Goal: Information Seeking & Learning: Learn about a topic

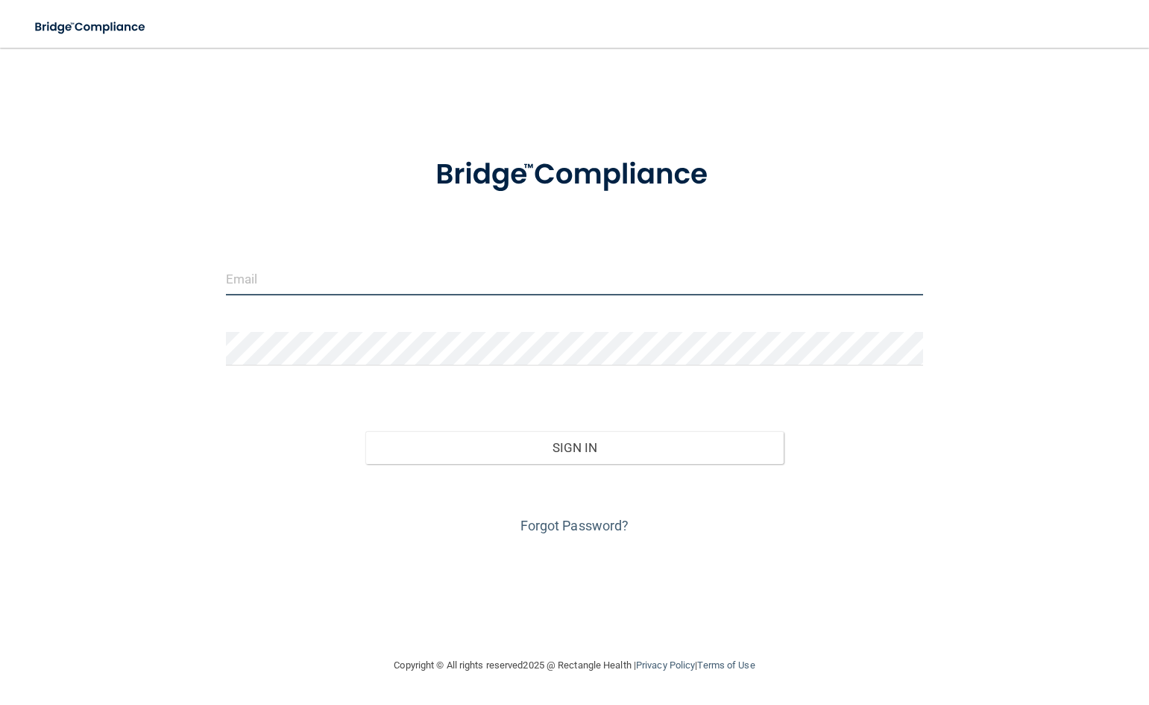
click at [353, 275] on input "email" at bounding box center [574, 279] width 697 height 34
type input "[EMAIL_ADDRESS][DOMAIN_NAME]"
click at [663, 467] on div "Forgot Password?" at bounding box center [575, 501] width 720 height 75
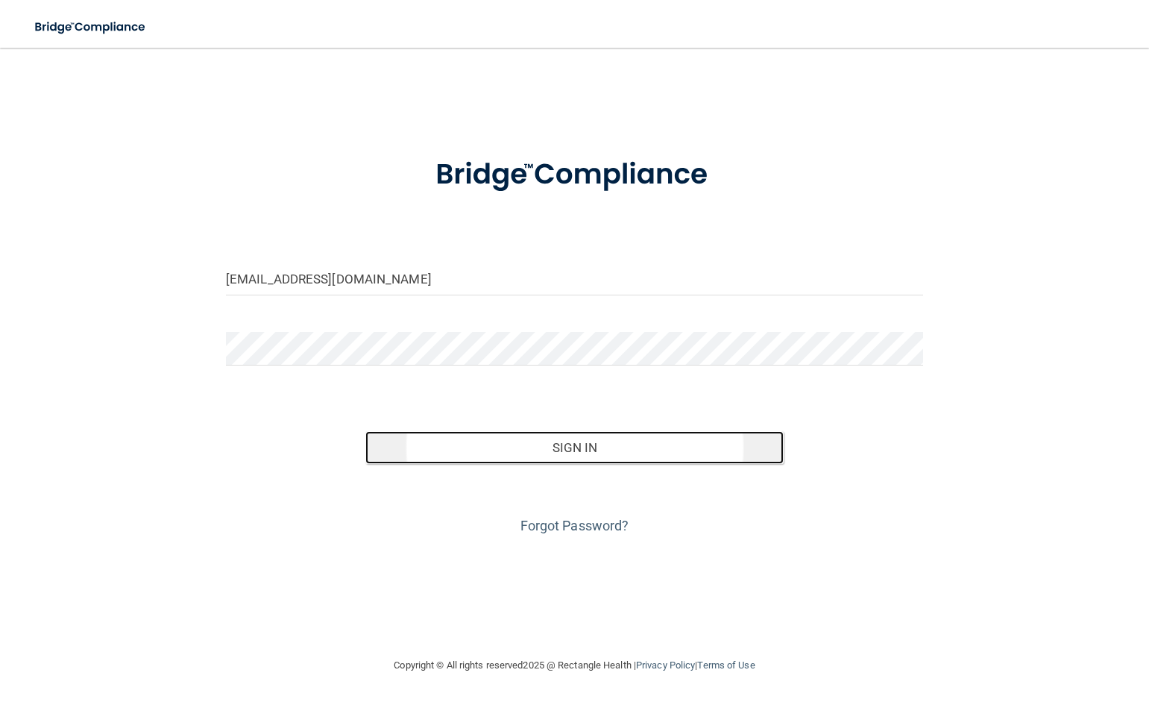
click at [661, 460] on button "Sign In" at bounding box center [574, 447] width 418 height 33
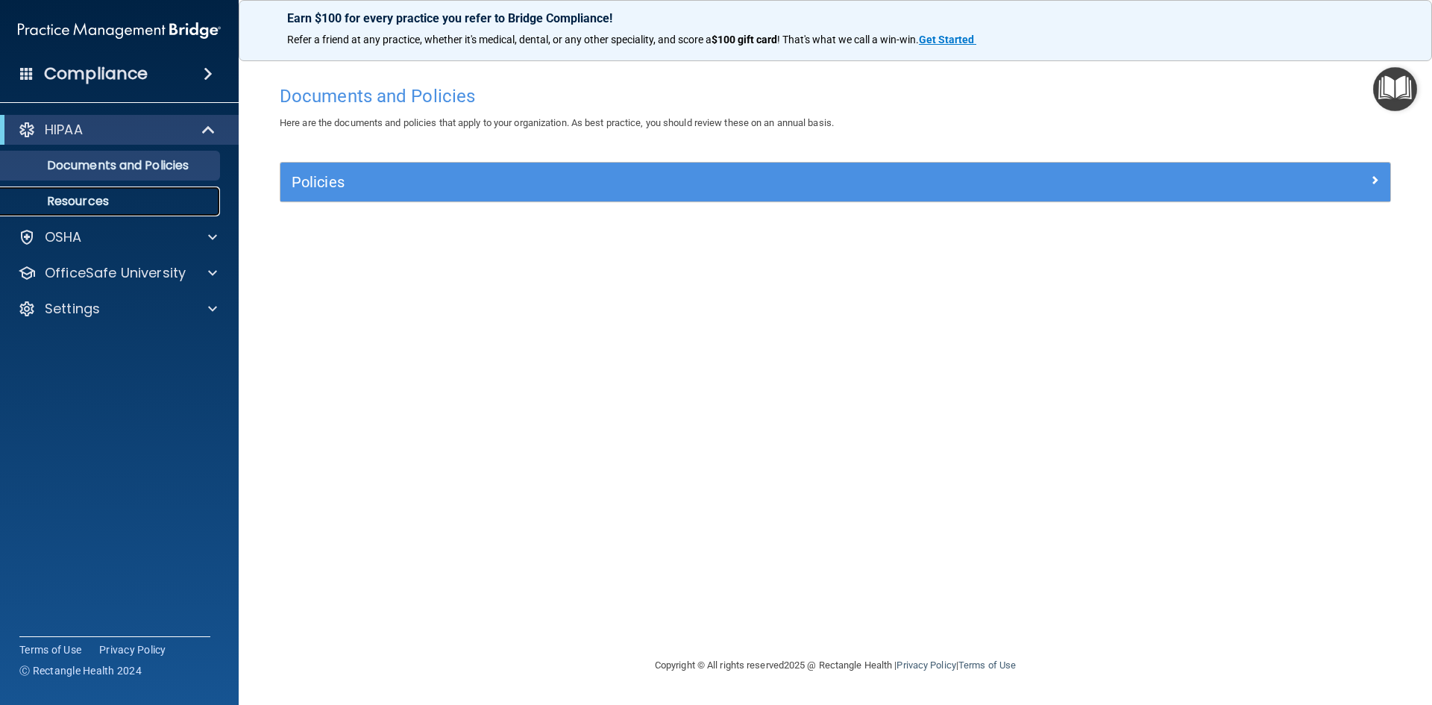
click at [86, 199] on p "Resources" at bounding box center [112, 201] width 204 height 15
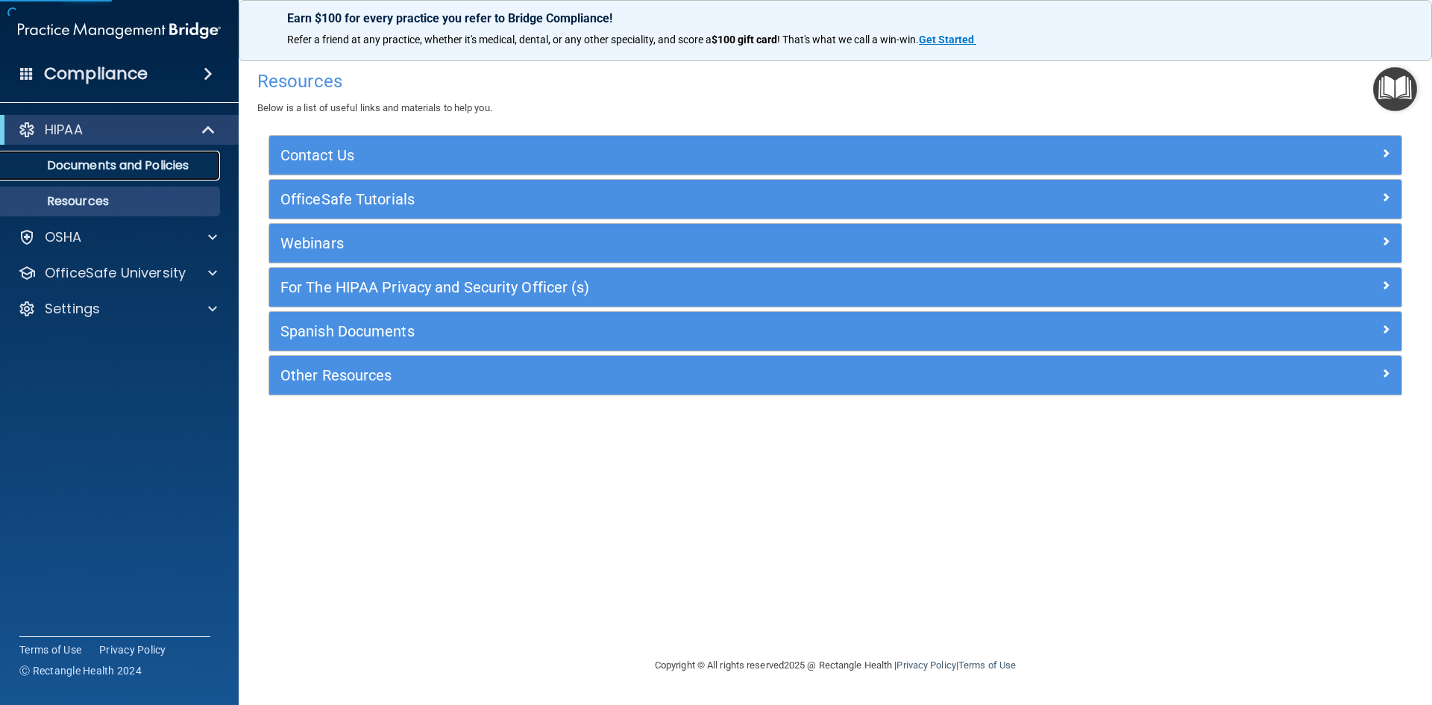
click at [114, 166] on p "Documents and Policies" at bounding box center [112, 165] width 204 height 15
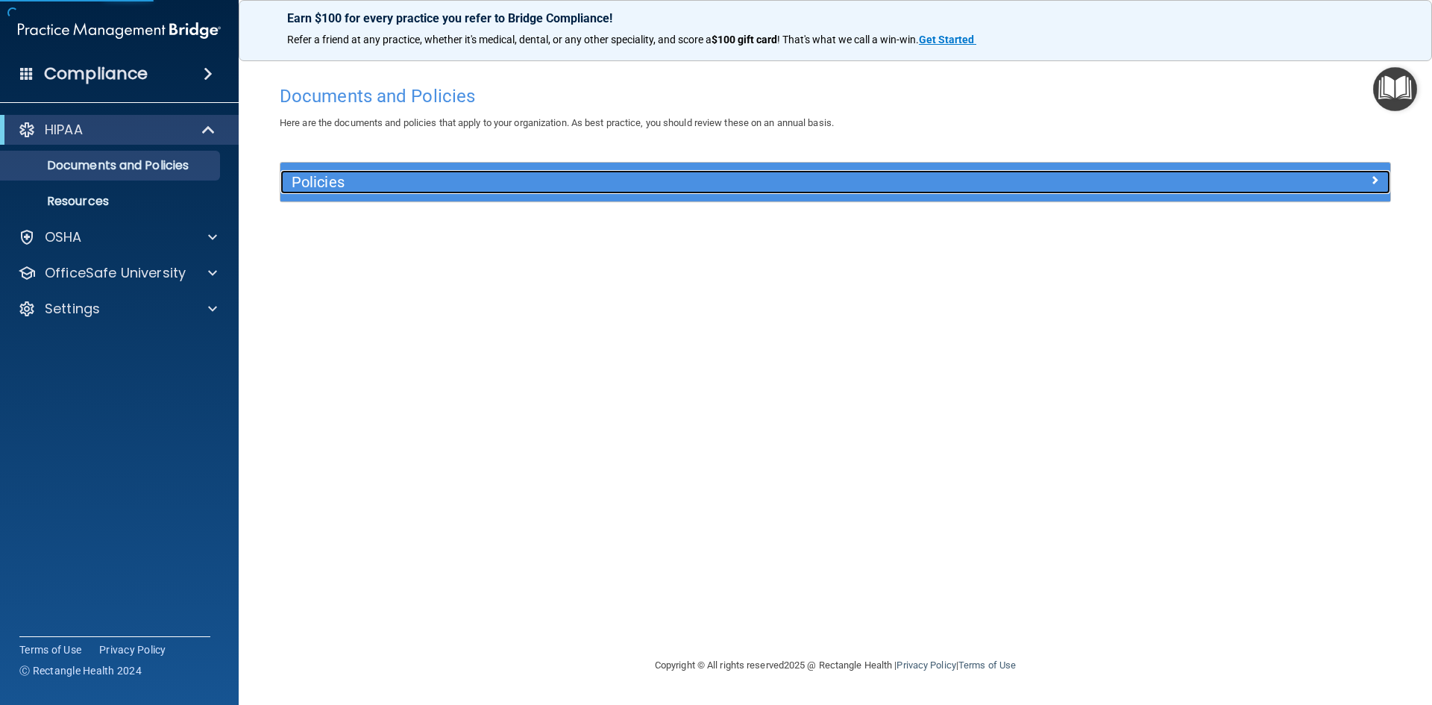
click at [382, 173] on div "Policies" at bounding box center [696, 182] width 832 height 24
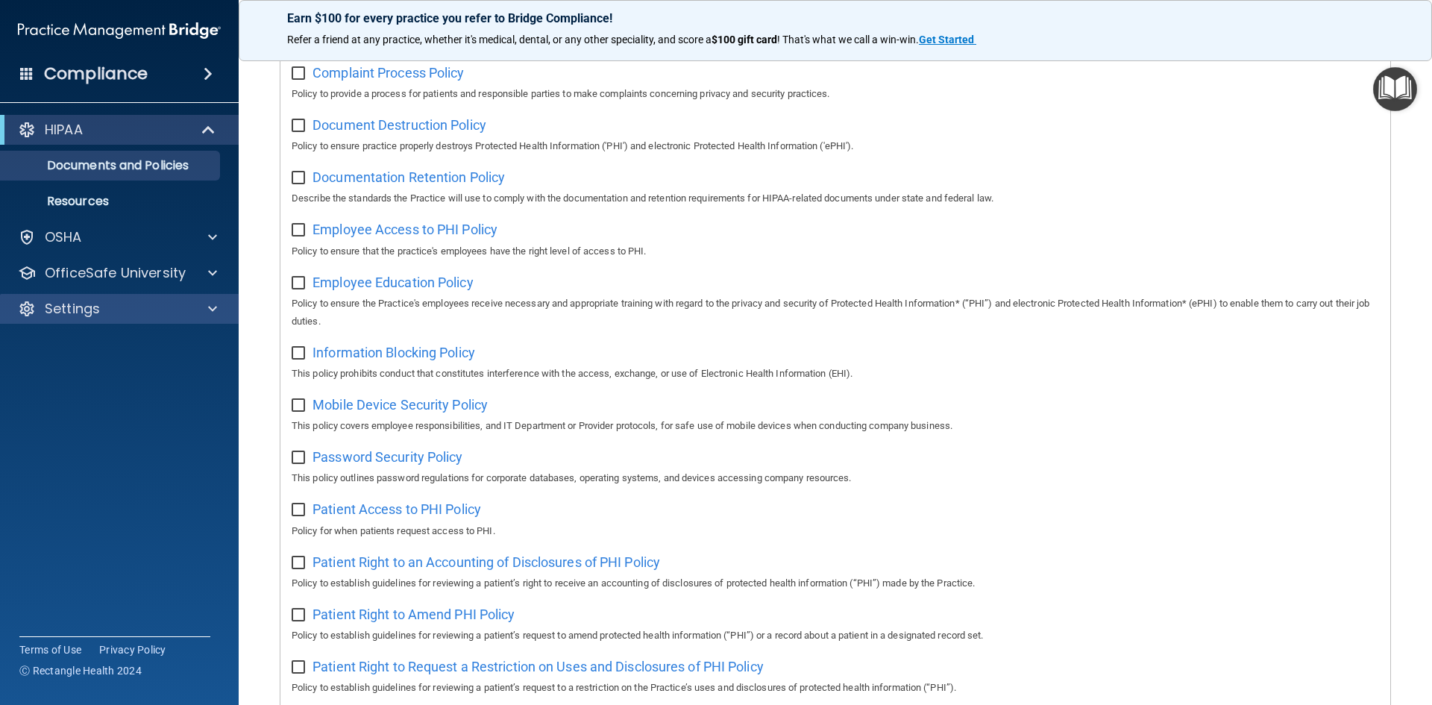
scroll to position [298, 0]
click at [116, 72] on h4 "Compliance" at bounding box center [96, 73] width 104 height 21
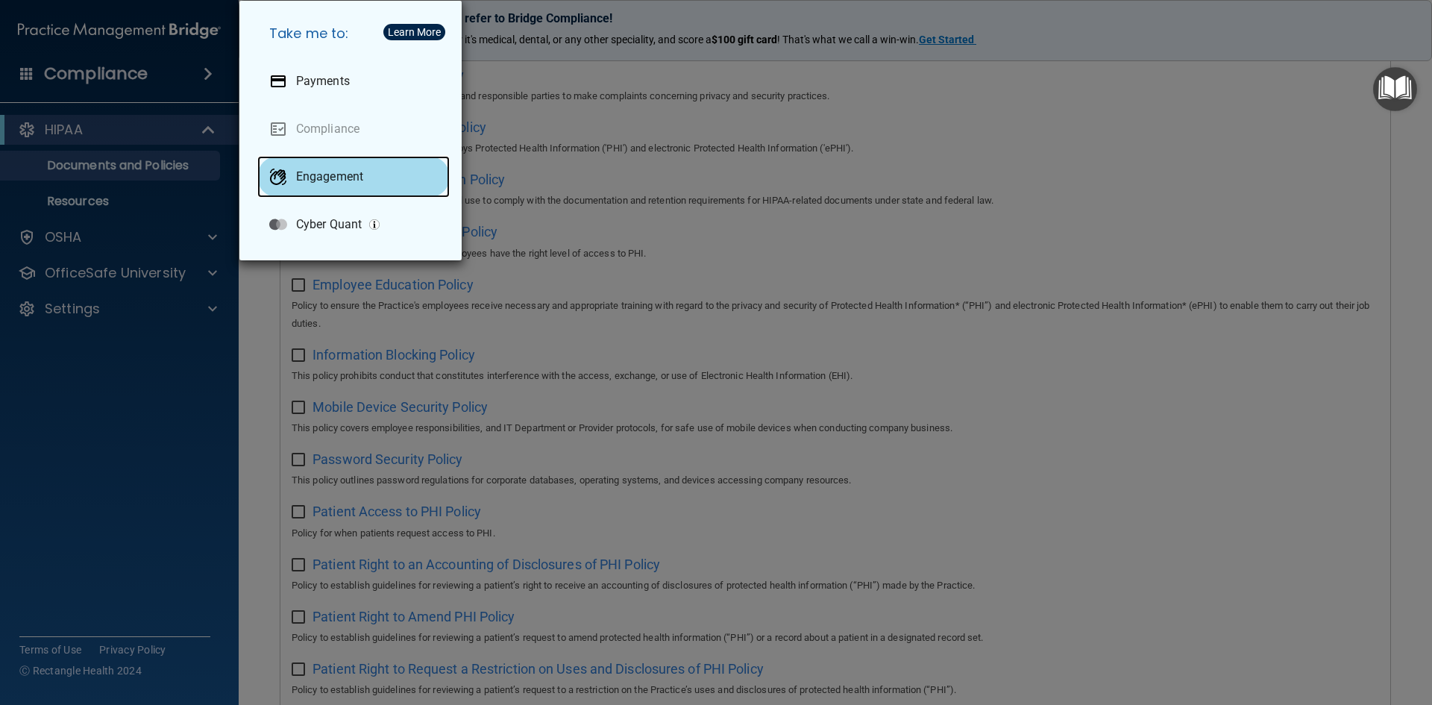
click at [320, 183] on p "Engagement" at bounding box center [329, 176] width 67 height 15
click at [84, 354] on div "Take me to: Payments Compliance Engagement Cyber Quant" at bounding box center [716, 352] width 1432 height 705
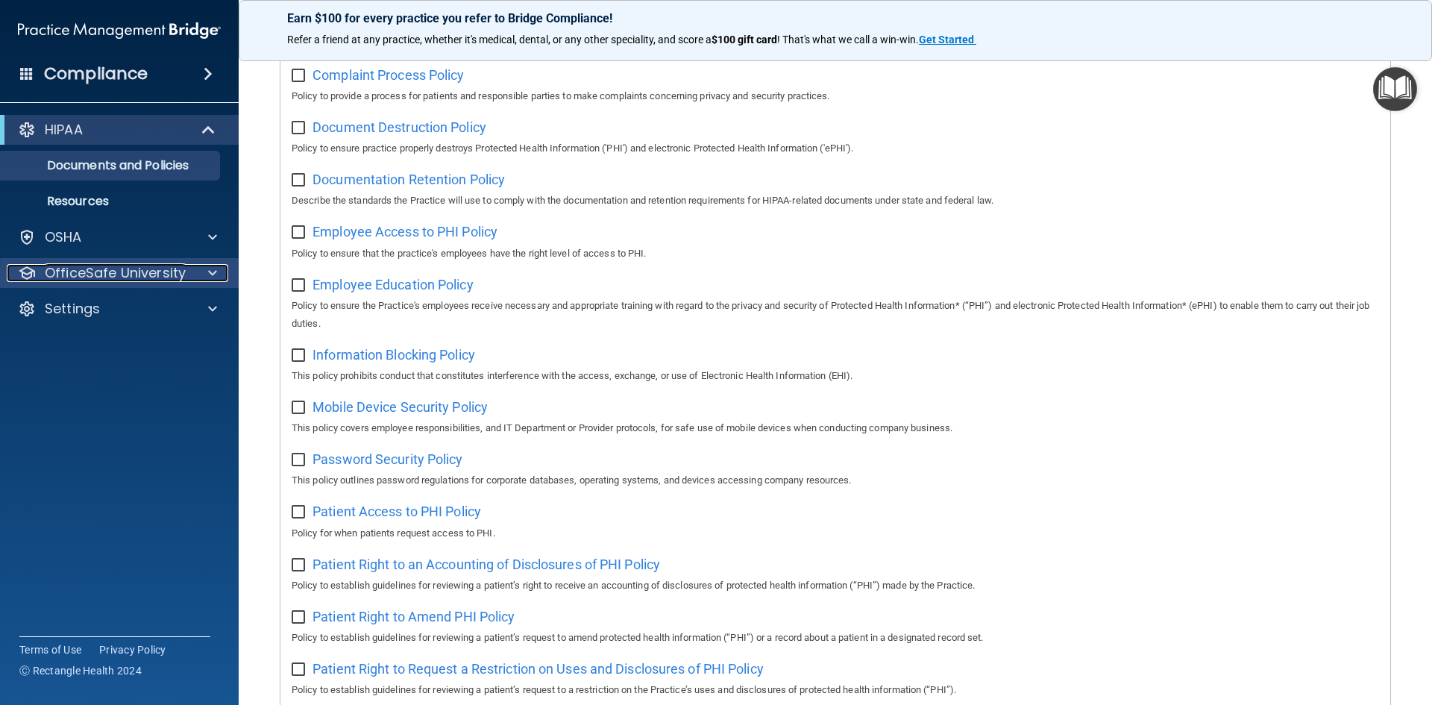
click at [135, 265] on p "OfficeSafe University" at bounding box center [115, 273] width 141 height 18
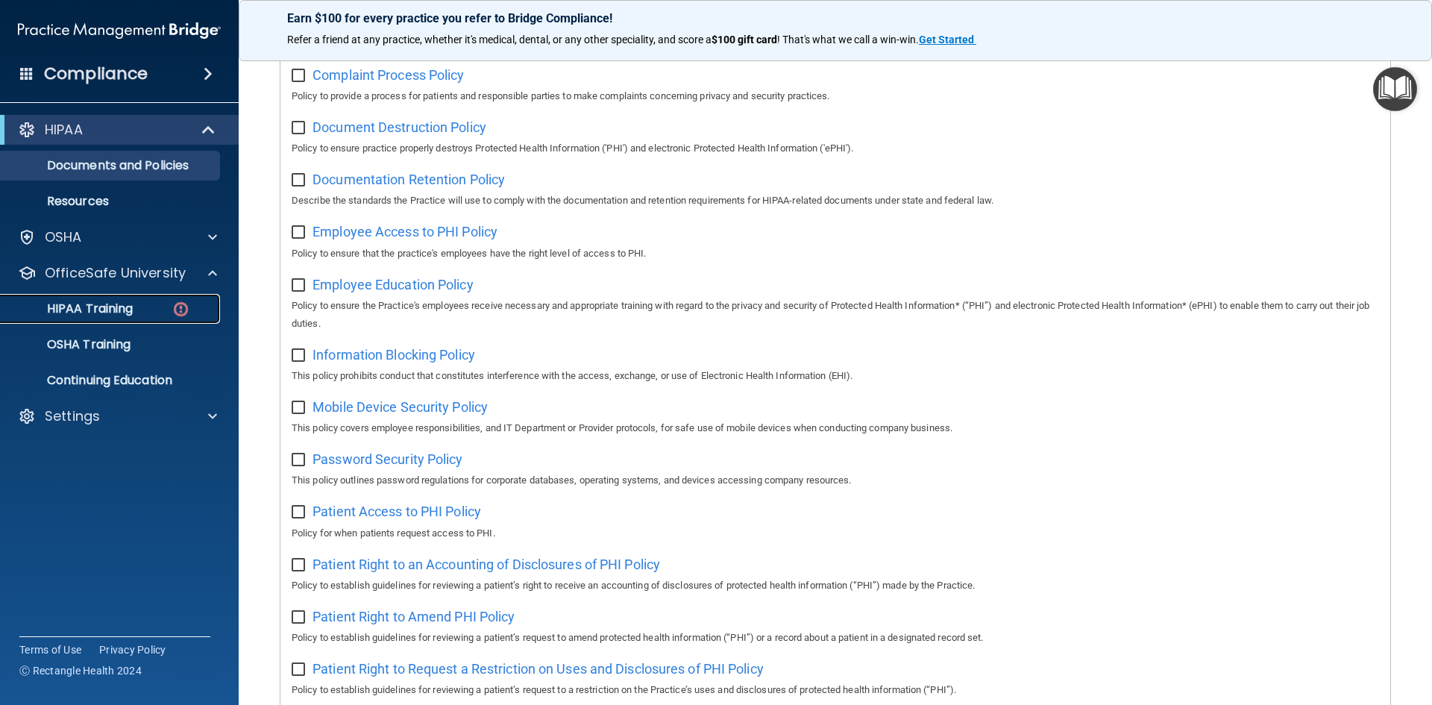
click at [120, 303] on p "HIPAA Training" at bounding box center [71, 308] width 123 height 15
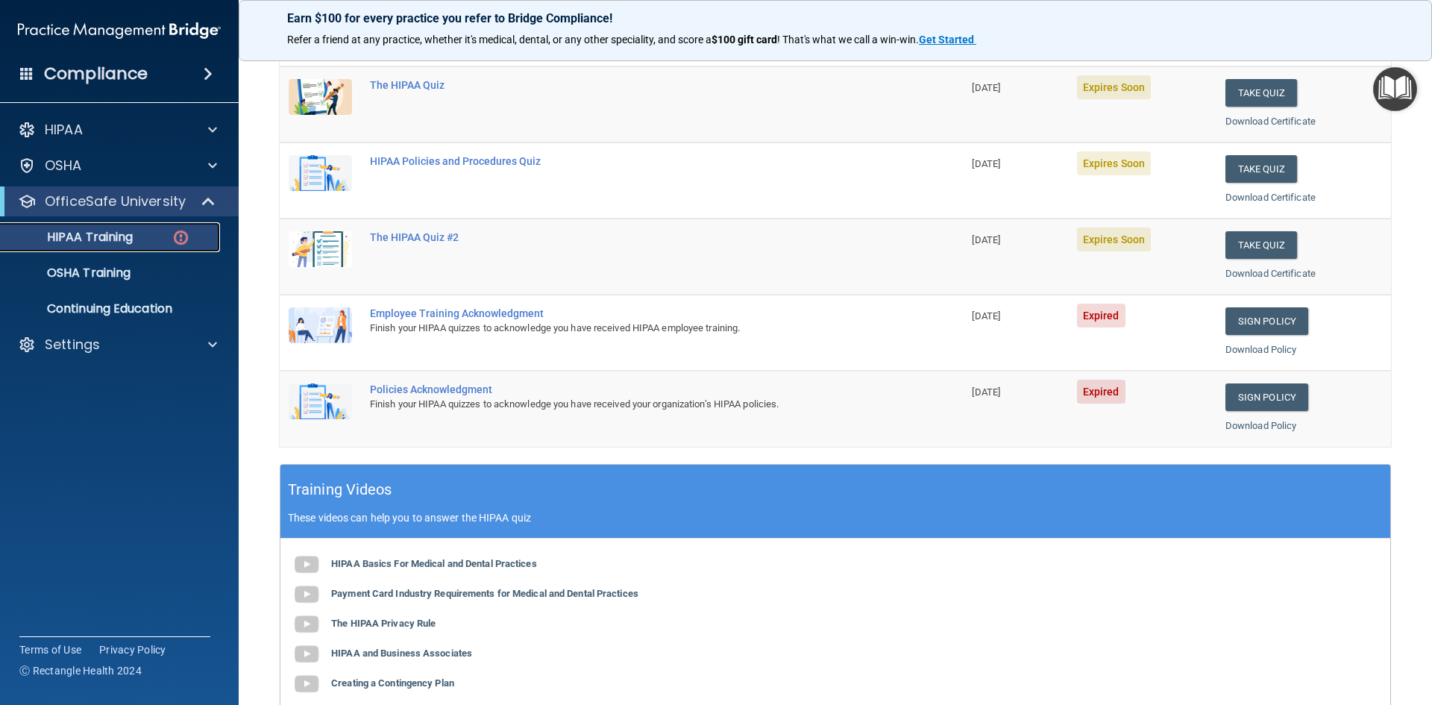
scroll to position [149, 0]
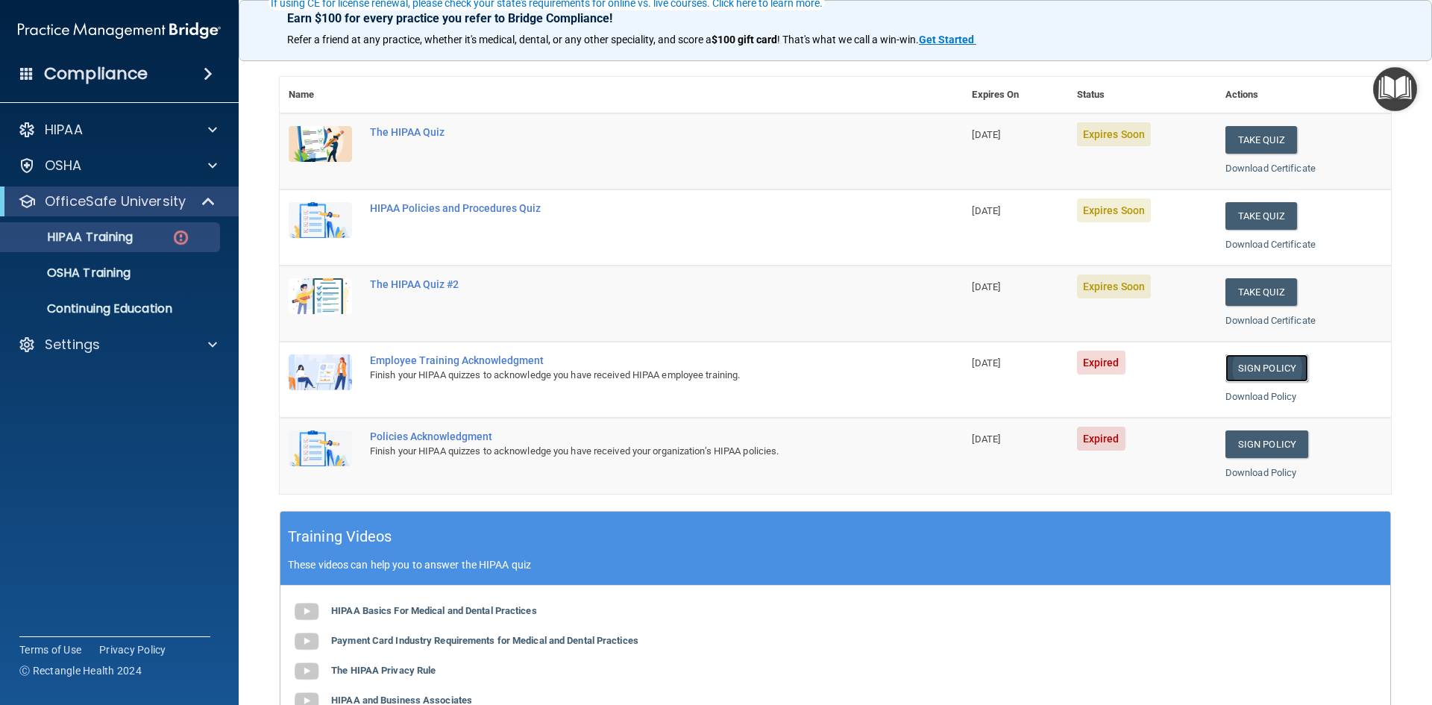
click at [1148, 372] on link "Sign Policy" at bounding box center [1266, 368] width 83 height 28
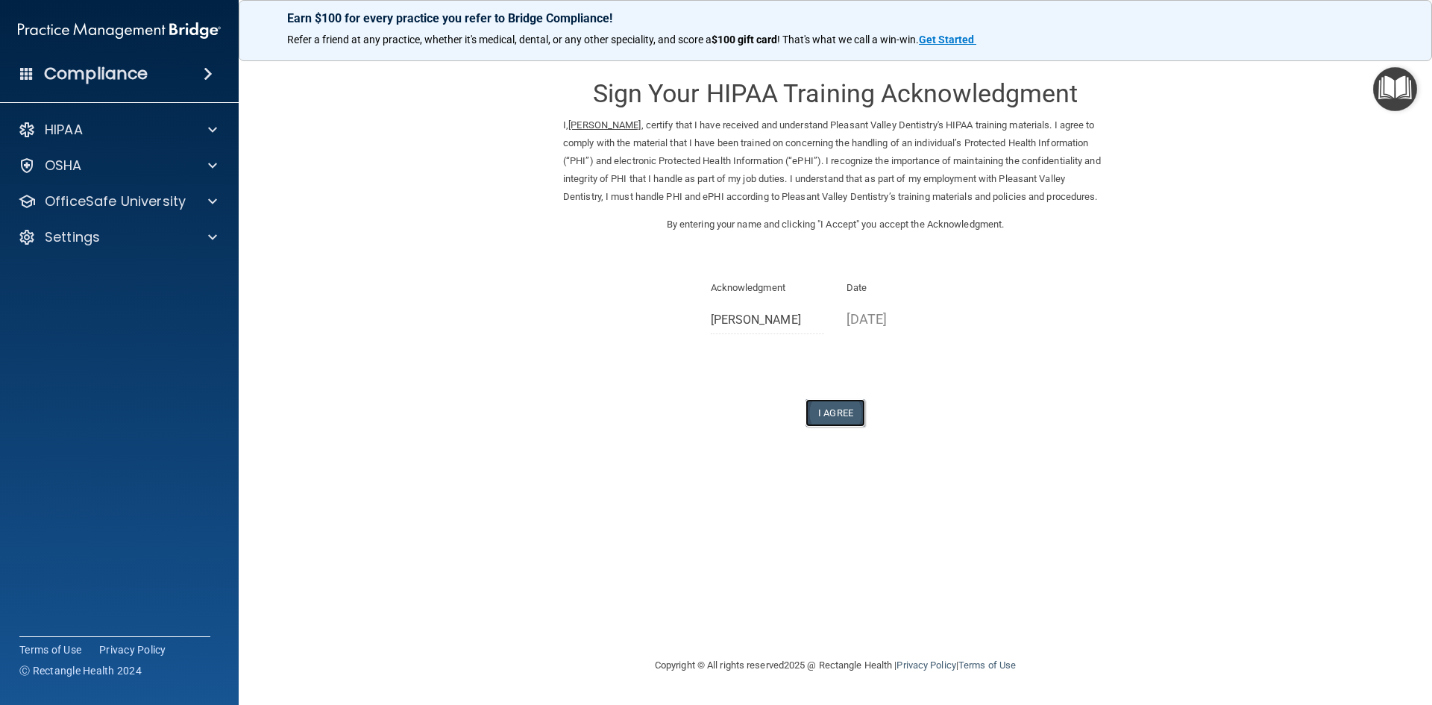
click at [827, 427] on button "I Agree" at bounding box center [835, 413] width 60 height 28
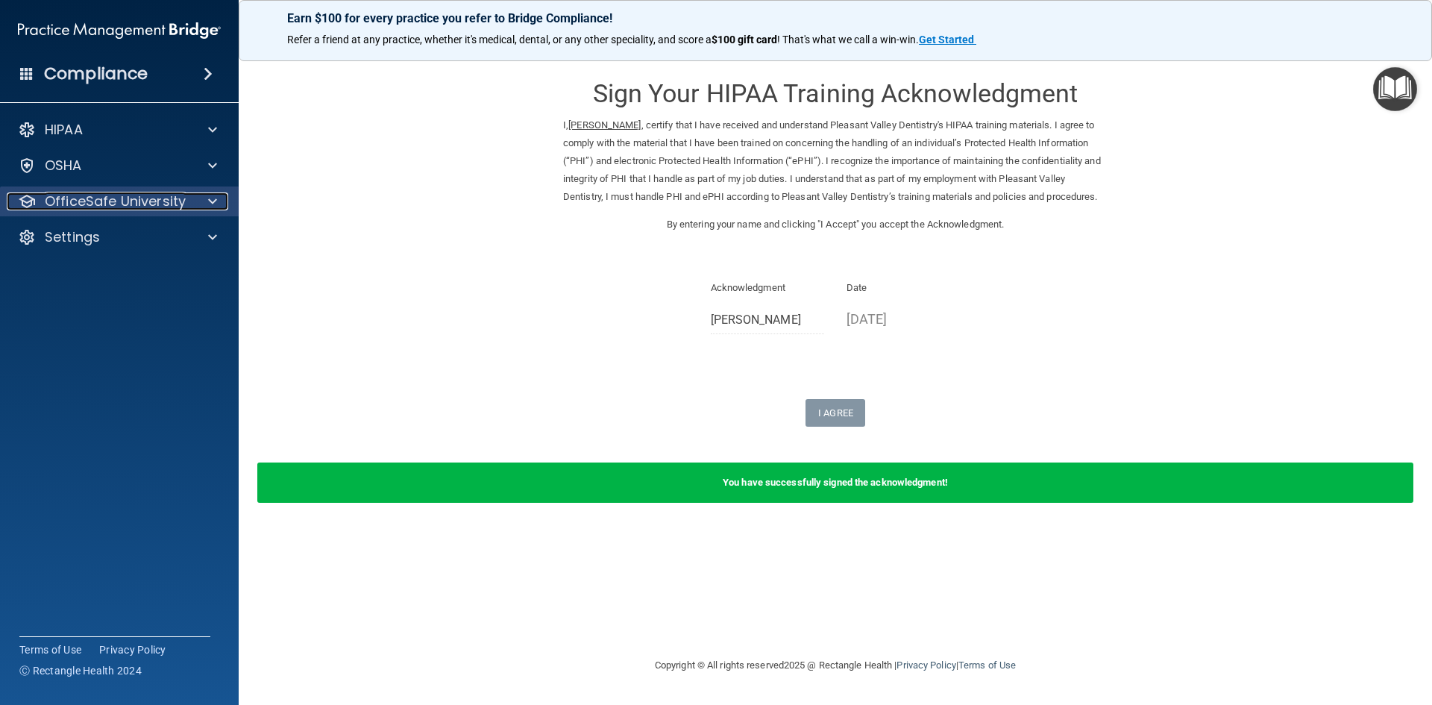
click at [82, 203] on p "OfficeSafe University" at bounding box center [115, 201] width 141 height 18
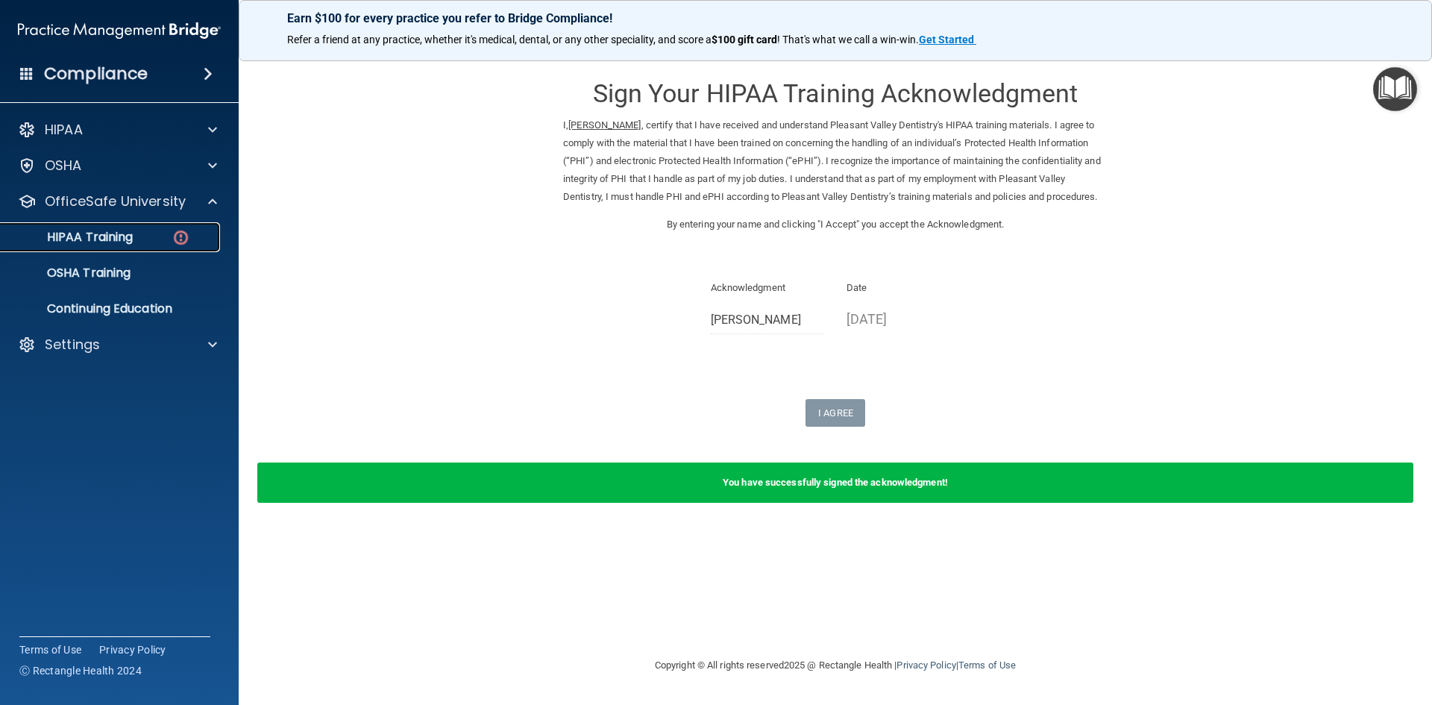
click at [86, 235] on p "HIPAA Training" at bounding box center [71, 237] width 123 height 15
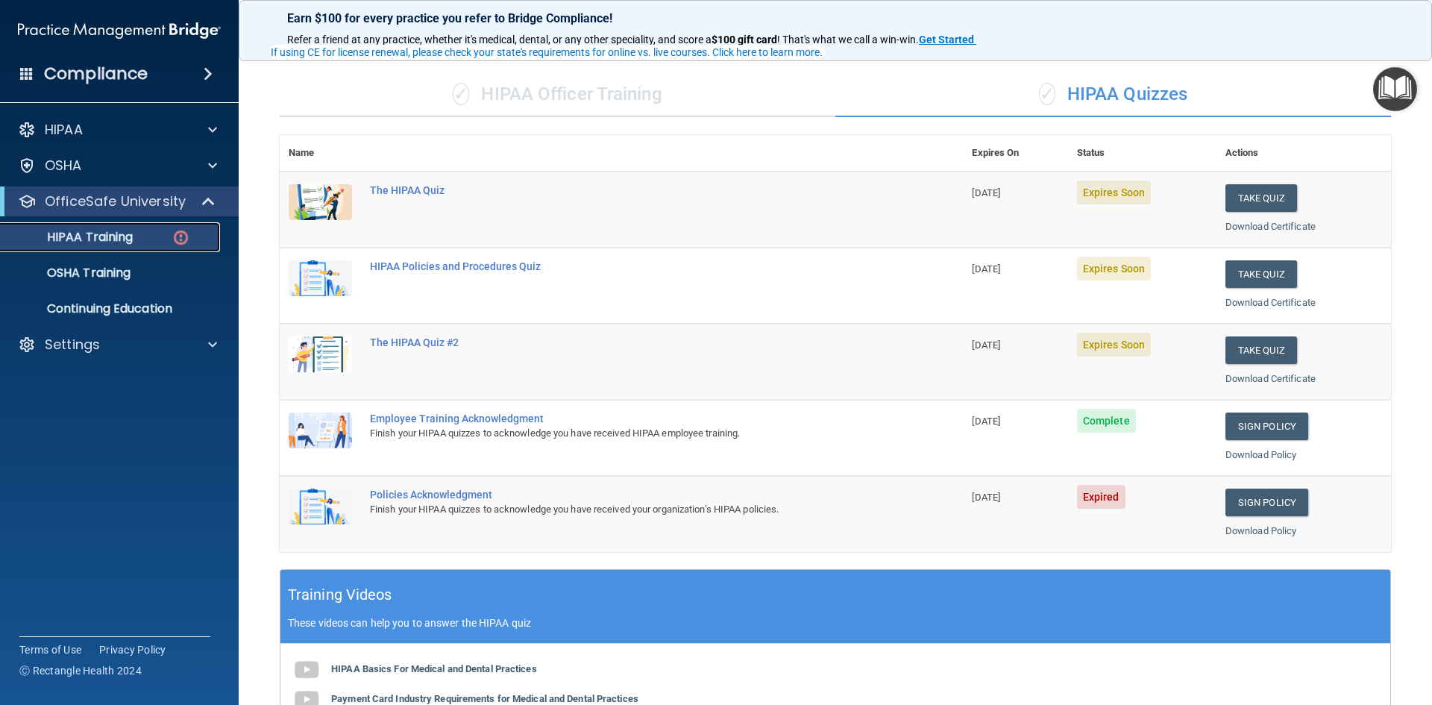
scroll to position [149, 0]
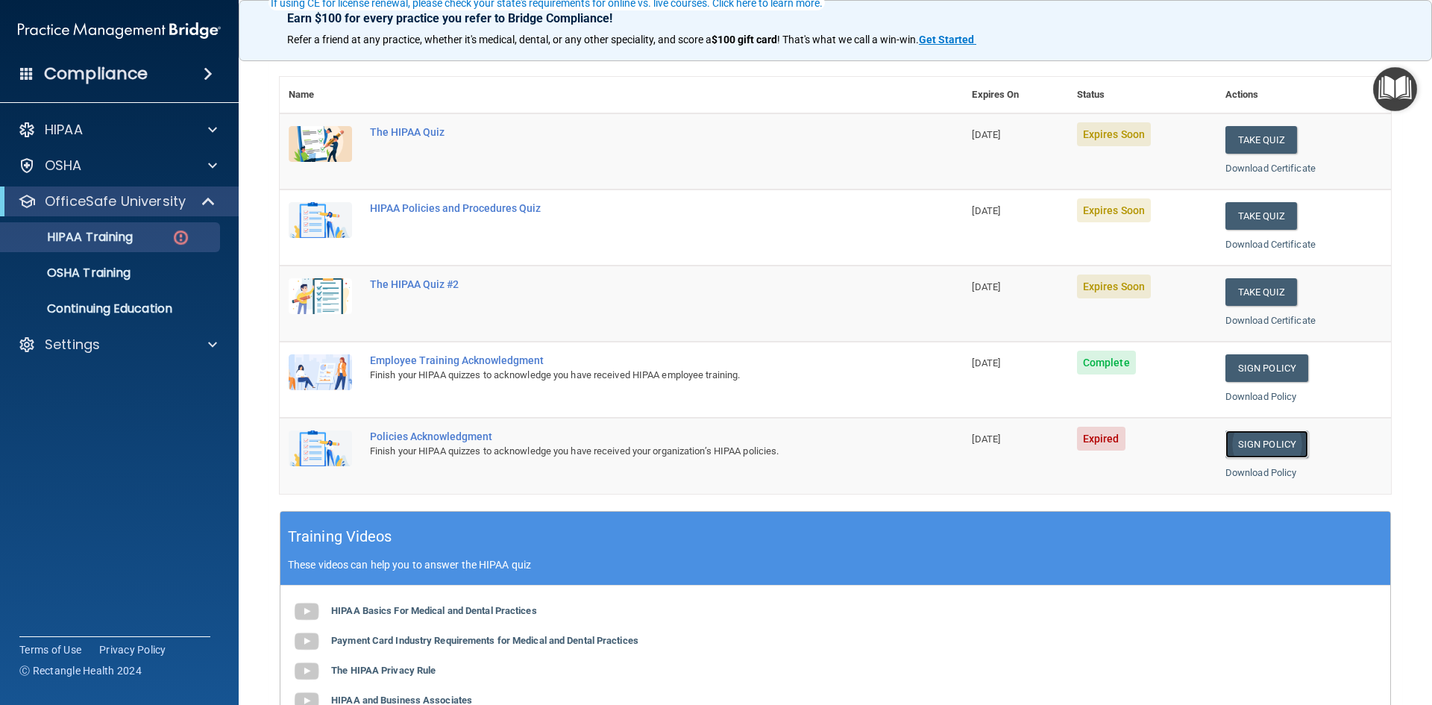
click at [1267, 450] on link "Sign Policy" at bounding box center [1266, 444] width 83 height 28
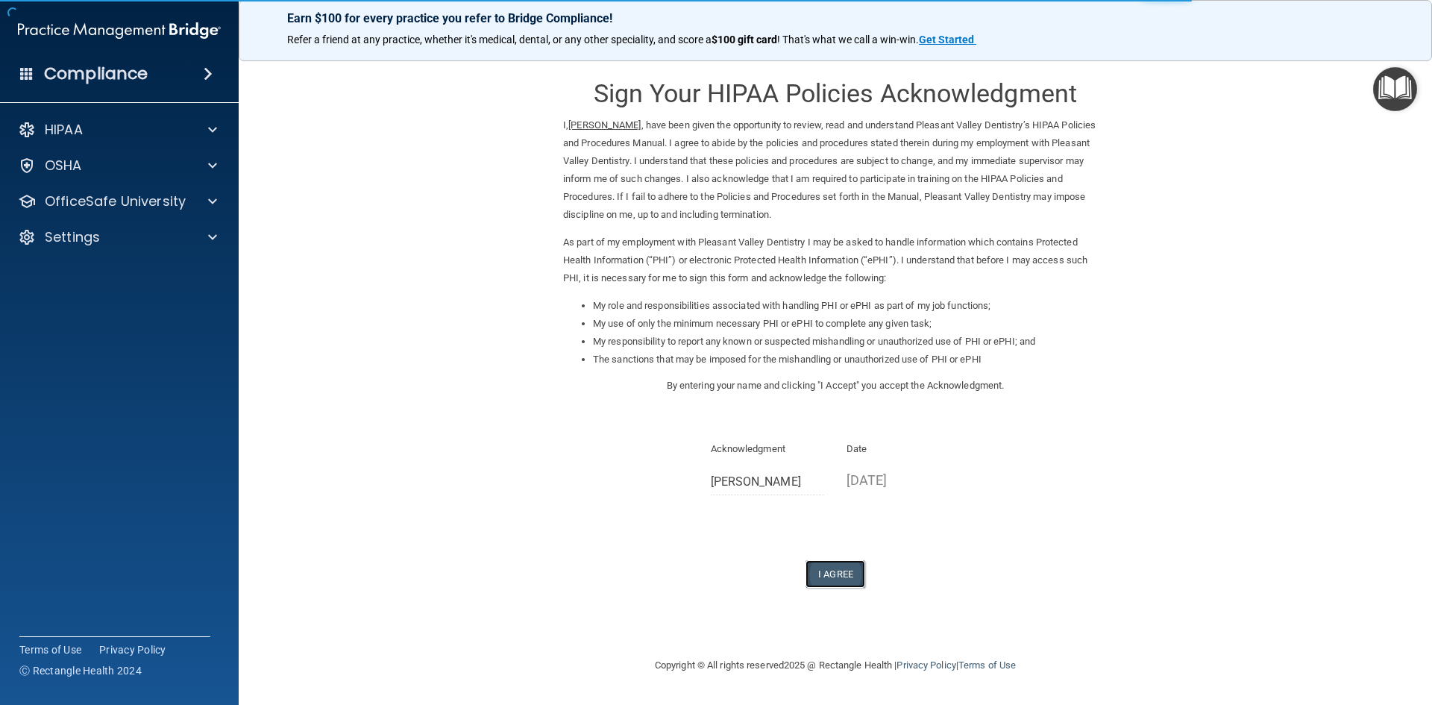
click at [842, 575] on button "I Agree" at bounding box center [835, 574] width 60 height 28
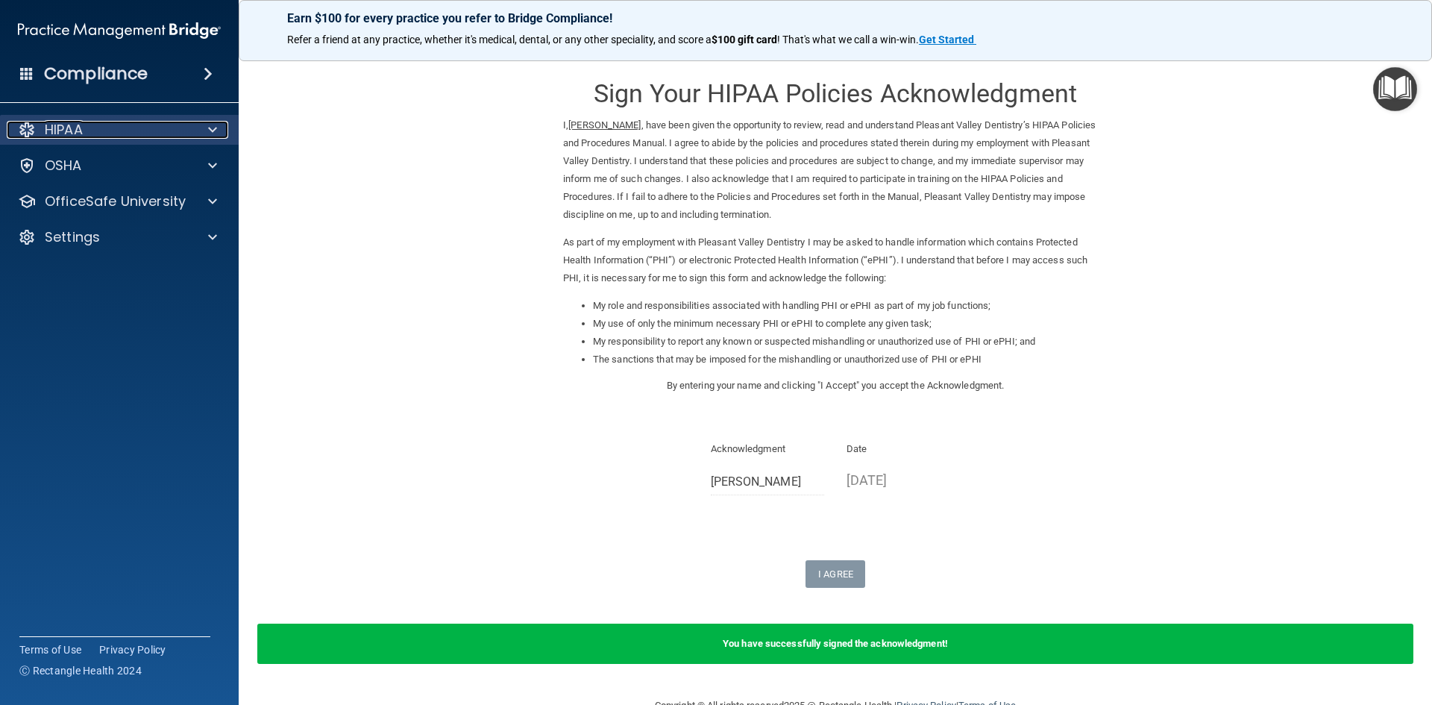
click at [105, 133] on div "HIPAA" at bounding box center [99, 130] width 185 height 18
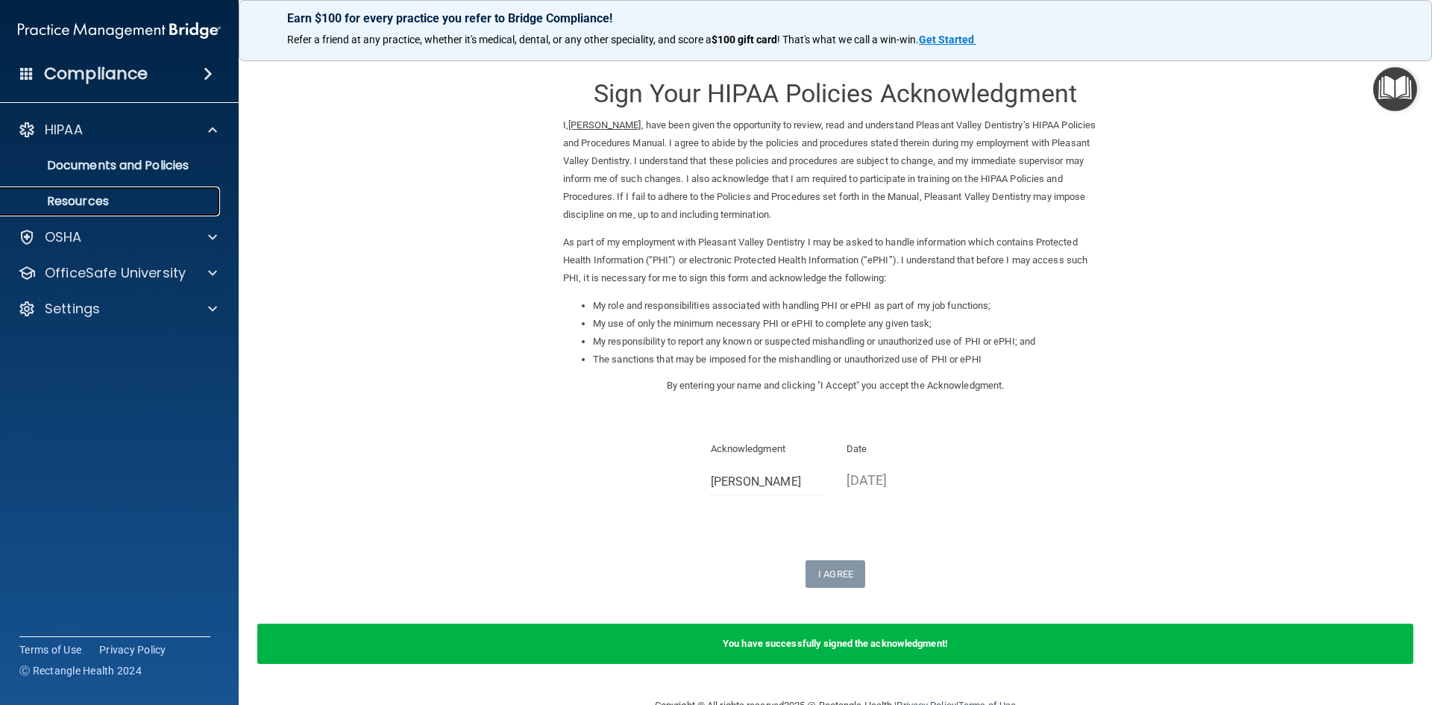
click at [104, 198] on p "Resources" at bounding box center [112, 201] width 204 height 15
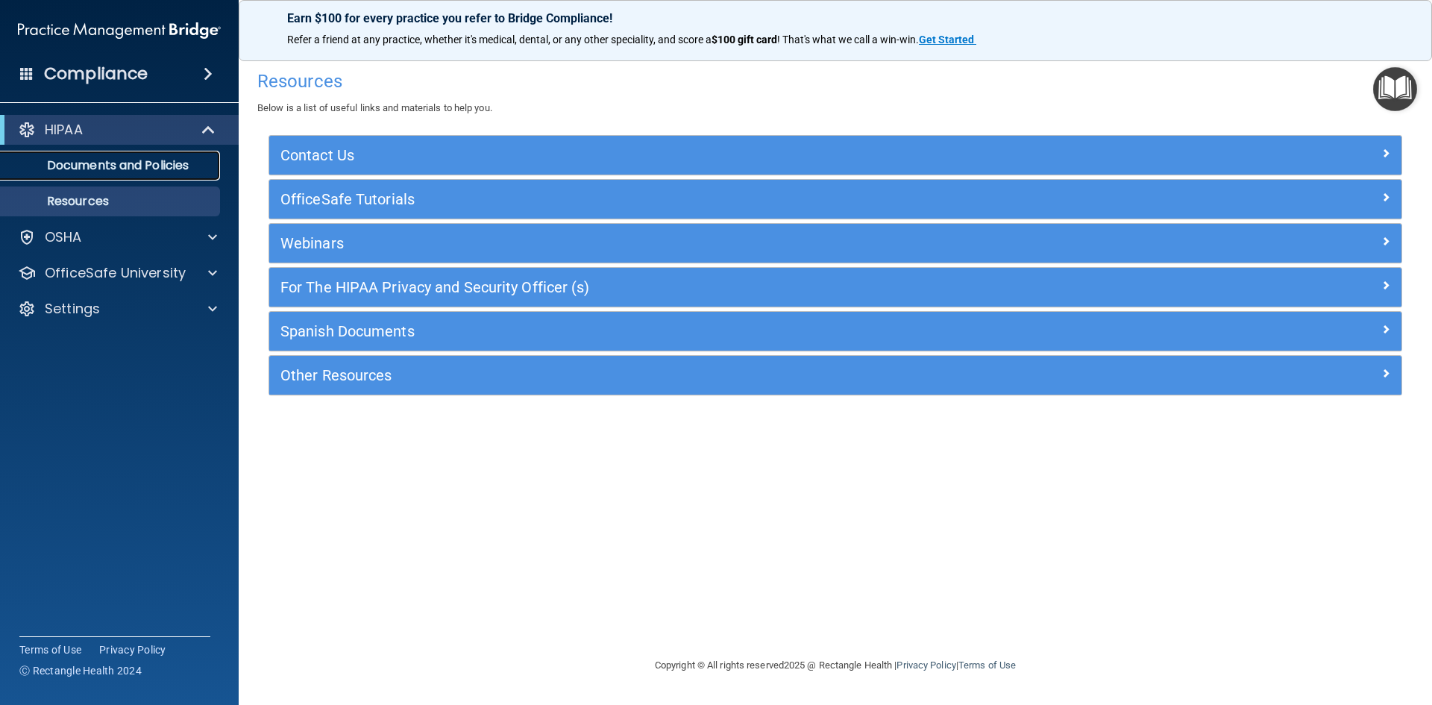
click at [100, 162] on p "Documents and Policies" at bounding box center [112, 165] width 204 height 15
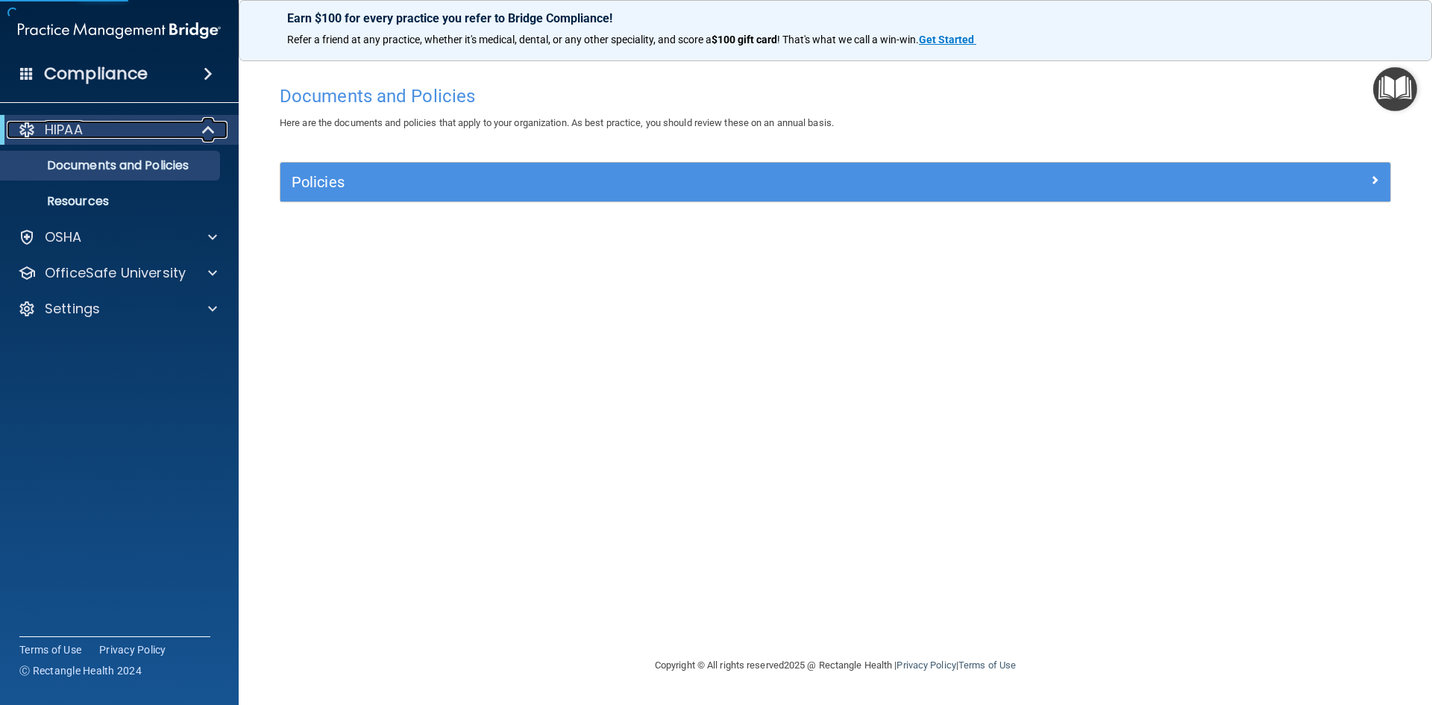
click at [100, 128] on div "HIPAA" at bounding box center [99, 130] width 184 height 18
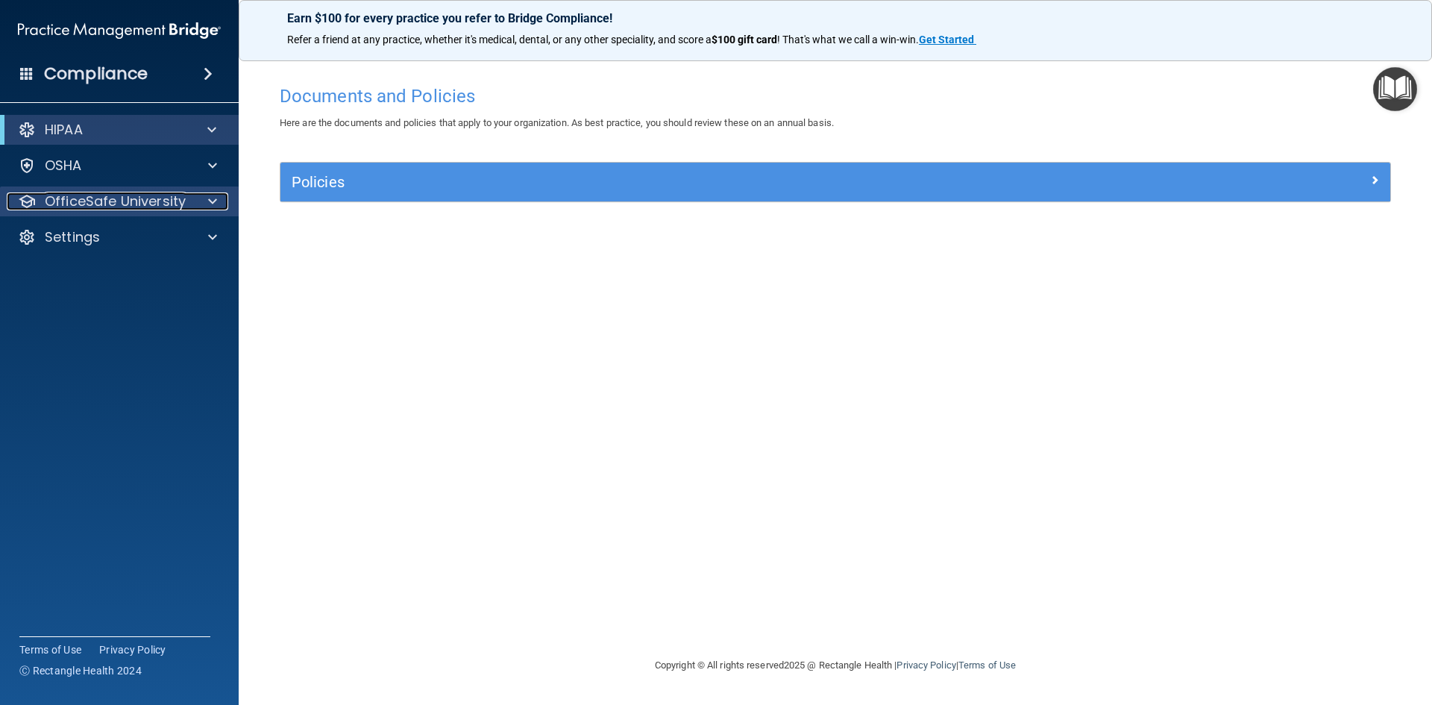
click at [96, 198] on p "OfficeSafe University" at bounding box center [115, 201] width 141 height 18
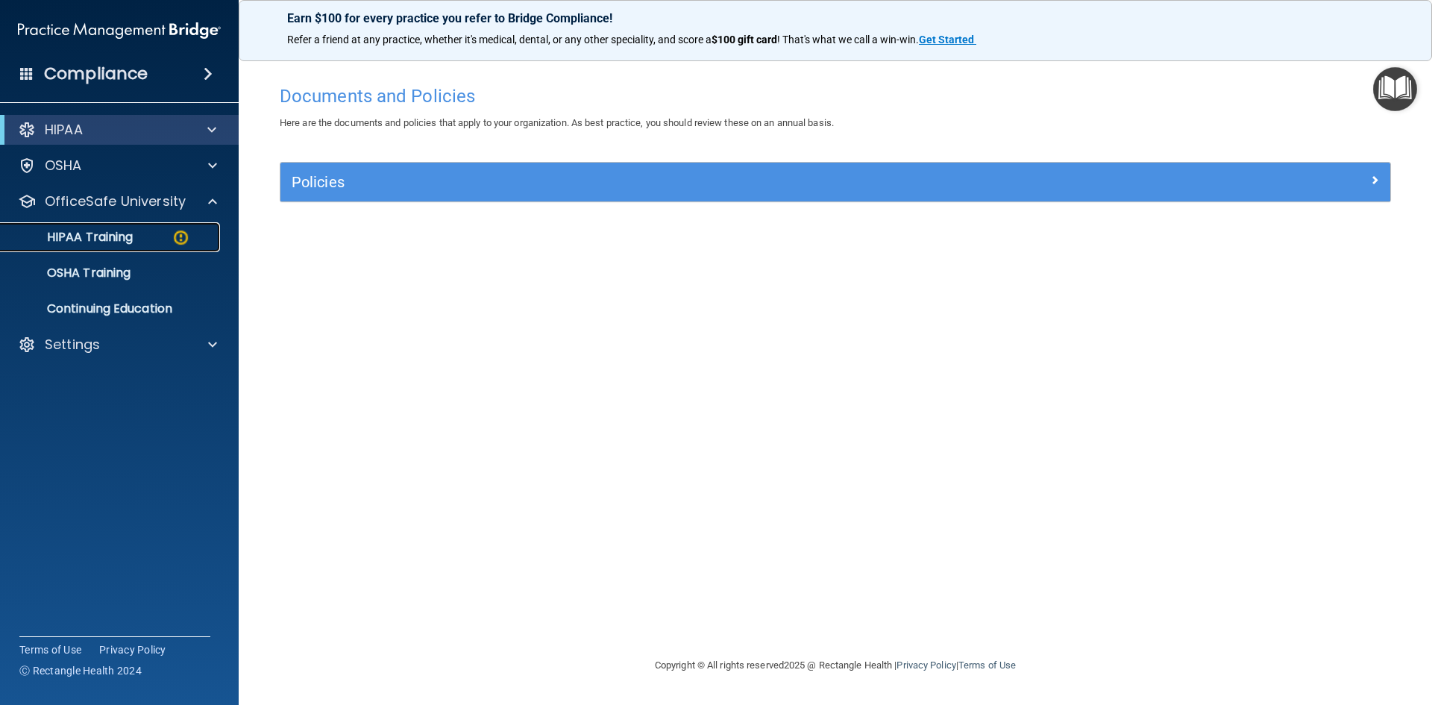
click at [98, 239] on p "HIPAA Training" at bounding box center [71, 237] width 123 height 15
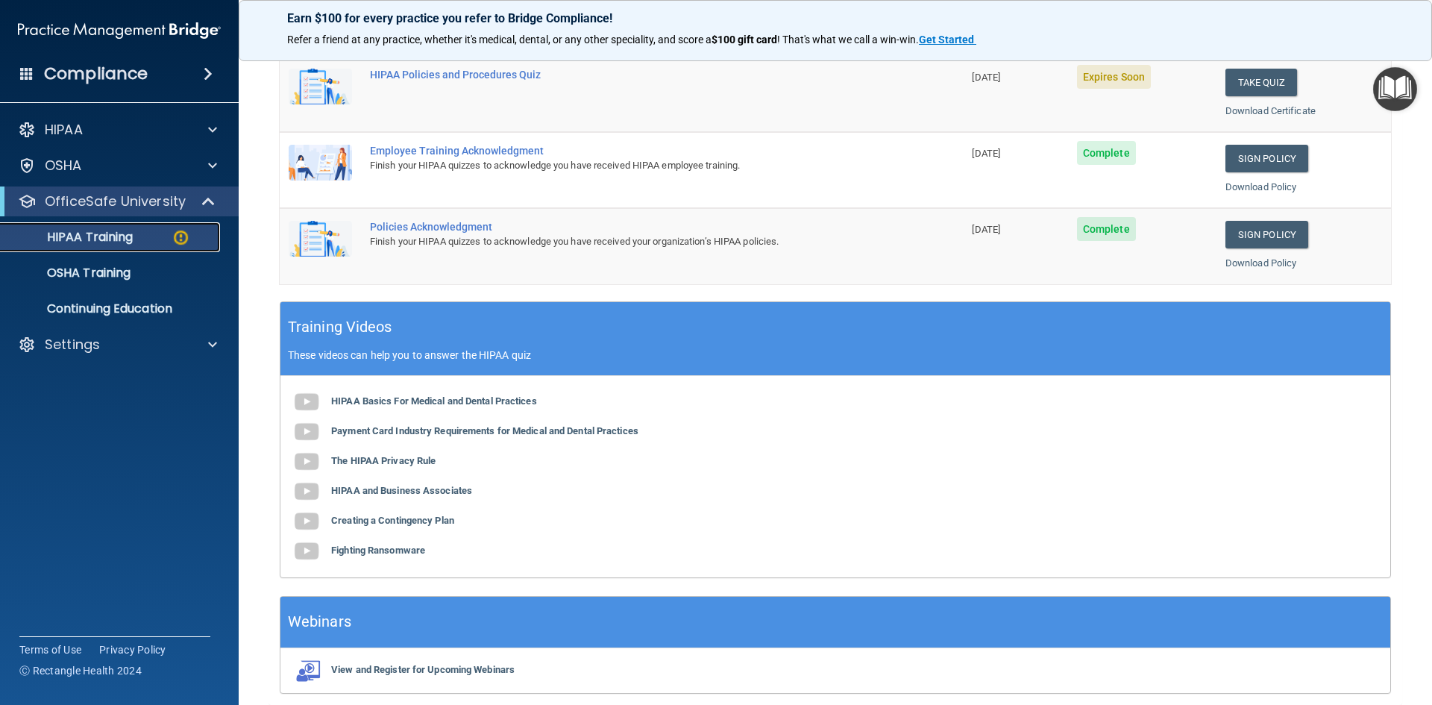
scroll to position [373, 0]
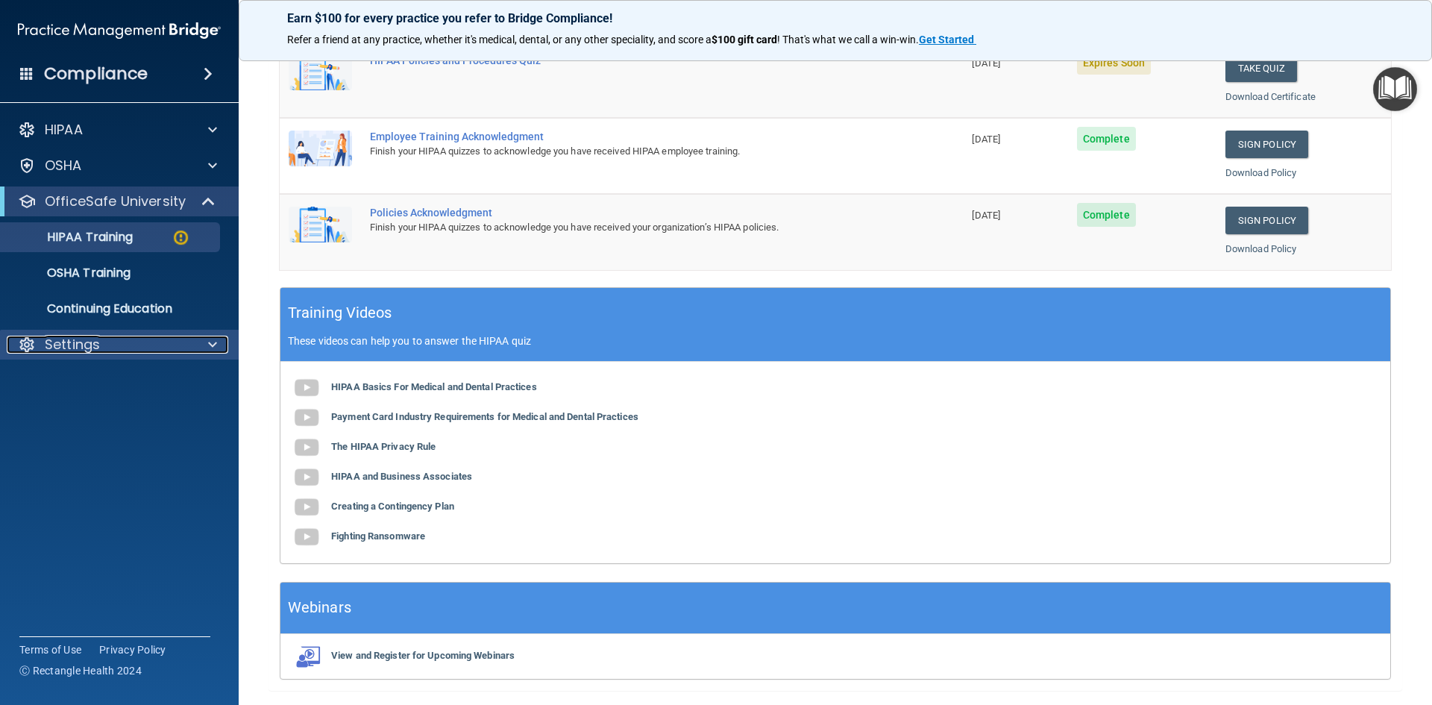
click at [101, 344] on div "Settings" at bounding box center [99, 345] width 185 height 18
click at [708, 268] on td "Policies Acknowledgment Finish your HIPAA quizzes to acknowledge you have recei…" at bounding box center [662, 231] width 602 height 75
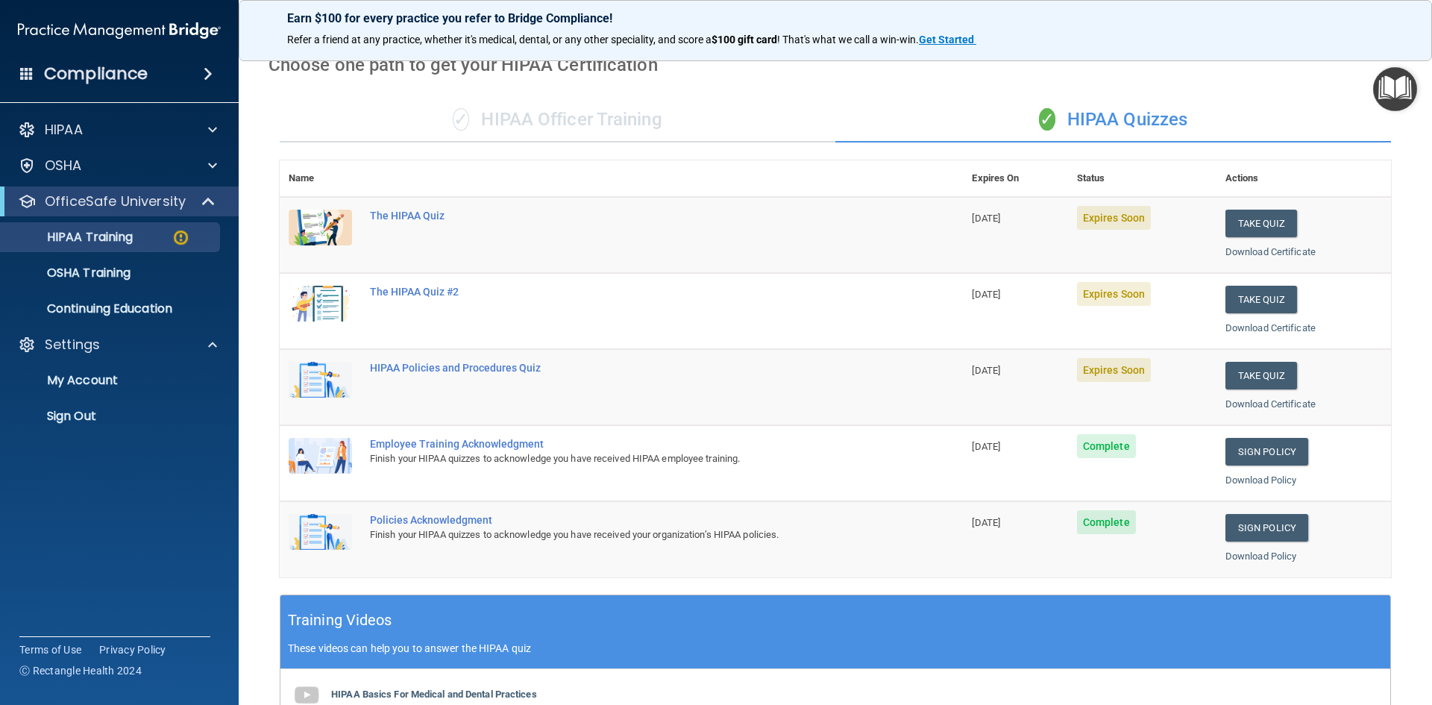
scroll to position [0, 0]
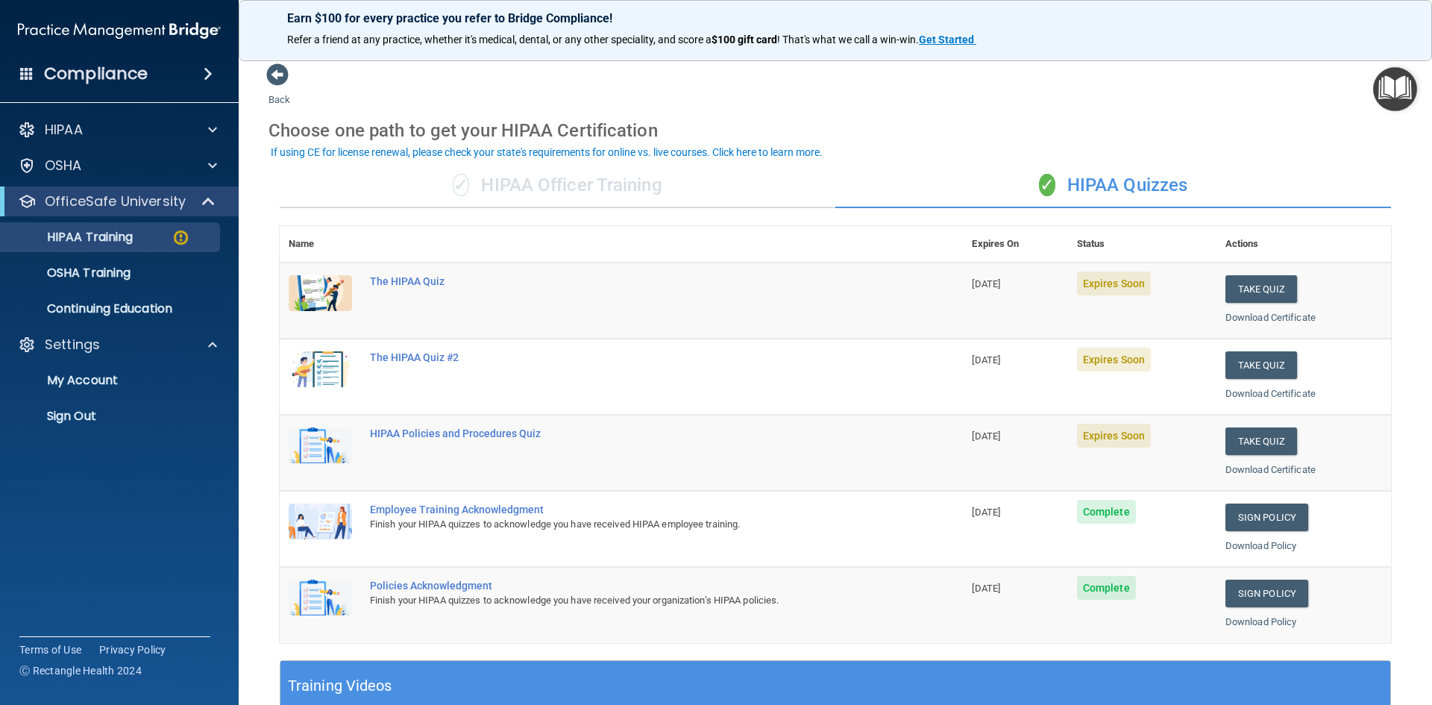
click at [696, 194] on div "✓ HIPAA Officer Training" at bounding box center [558, 185] width 556 height 45
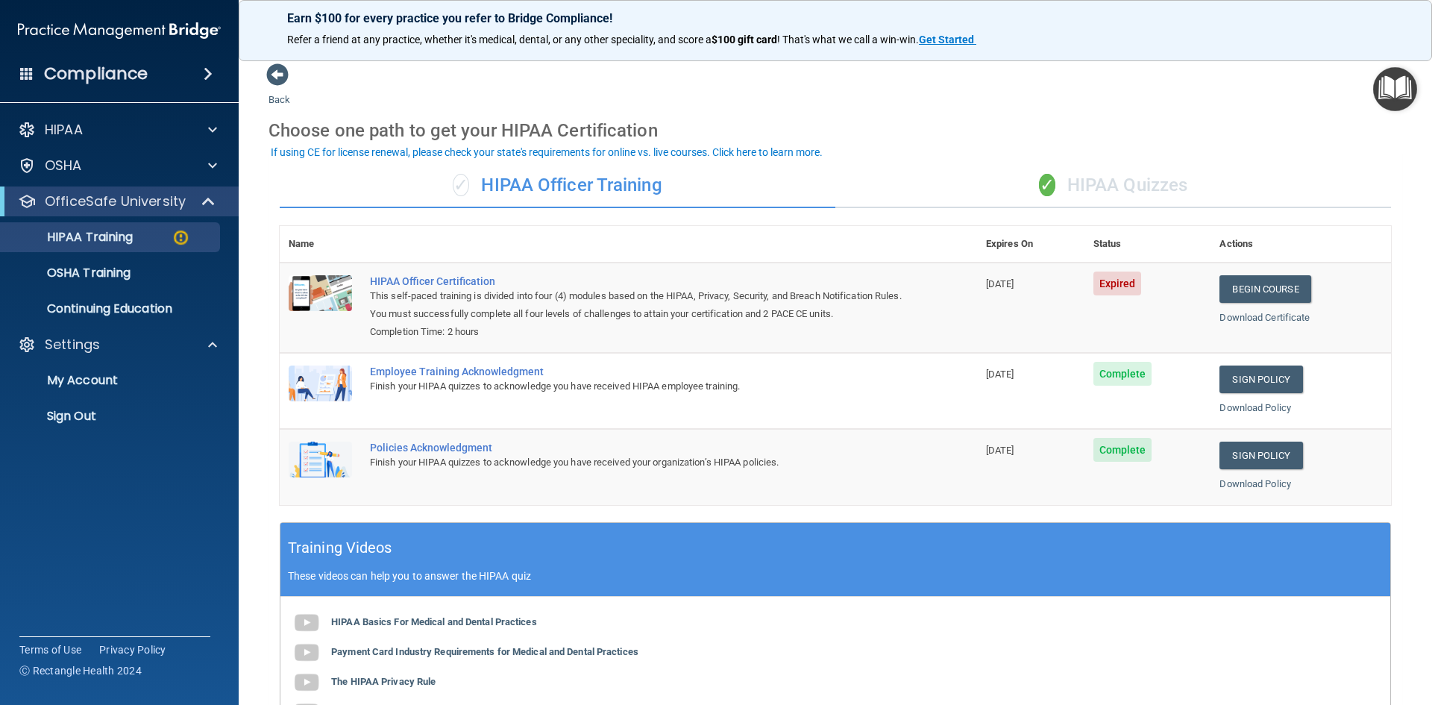
click at [1124, 190] on div "✓ HIPAA Quizzes" at bounding box center [1113, 185] width 556 height 45
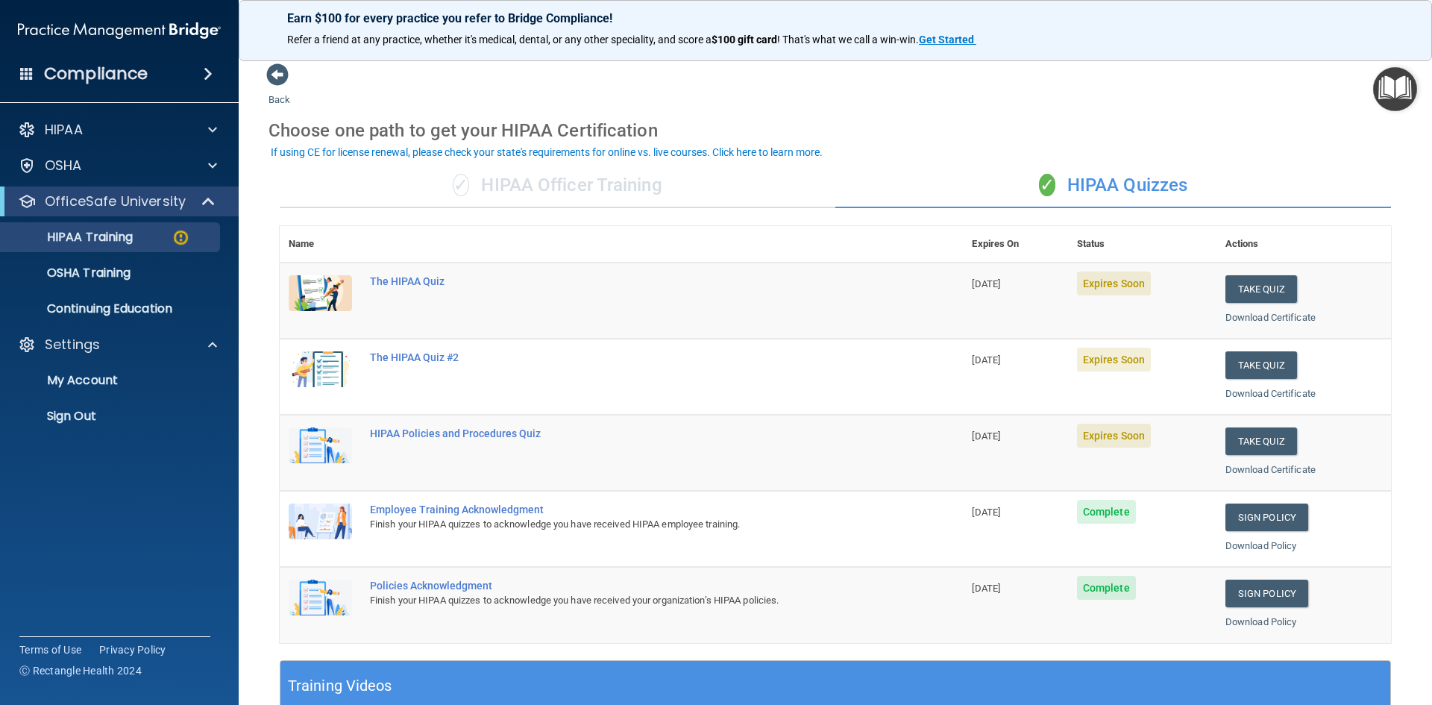
click at [639, 192] on div "✓ HIPAA Officer Training" at bounding box center [558, 185] width 556 height 45
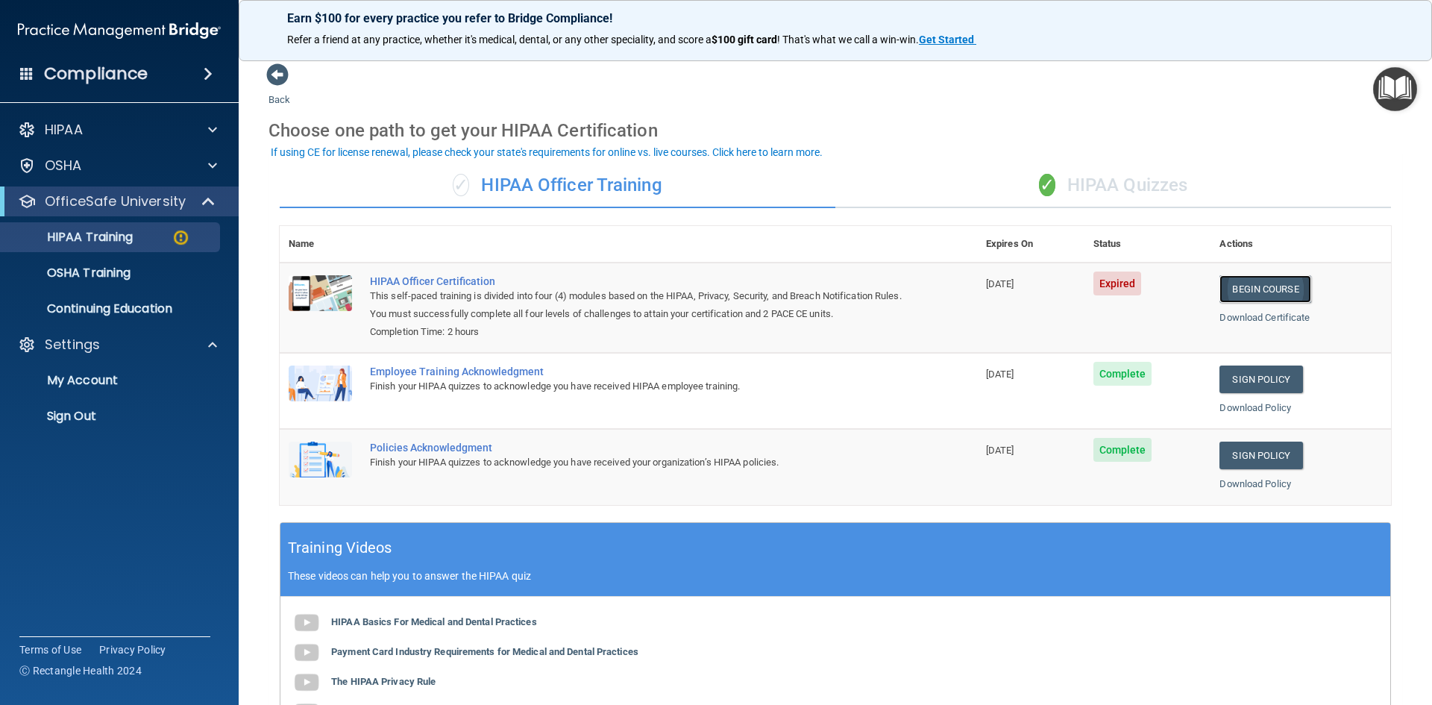
click at [1254, 295] on link "Begin Course" at bounding box center [1264, 289] width 91 height 28
click at [1101, 188] on div "✓ HIPAA Quizzes" at bounding box center [1113, 185] width 556 height 45
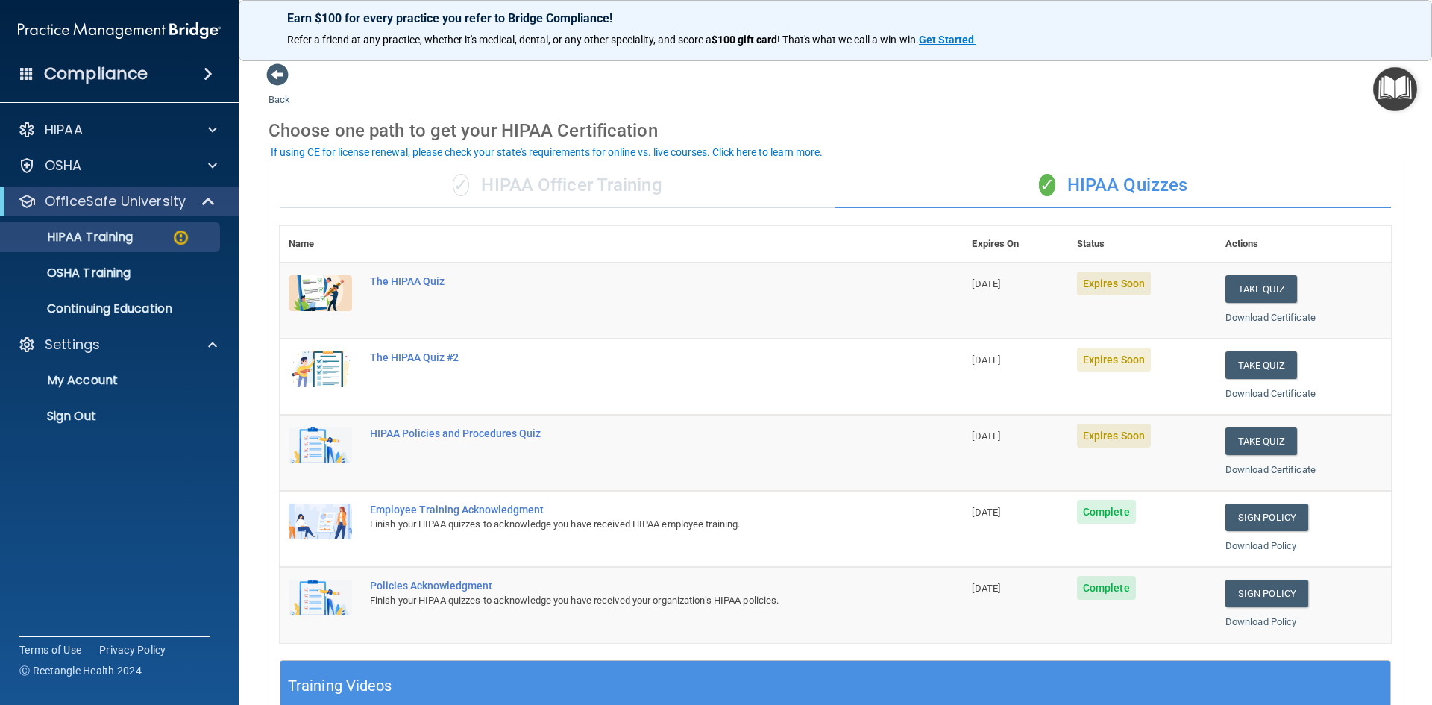
click at [571, 192] on div "✓ HIPAA Officer Training" at bounding box center [558, 185] width 556 height 45
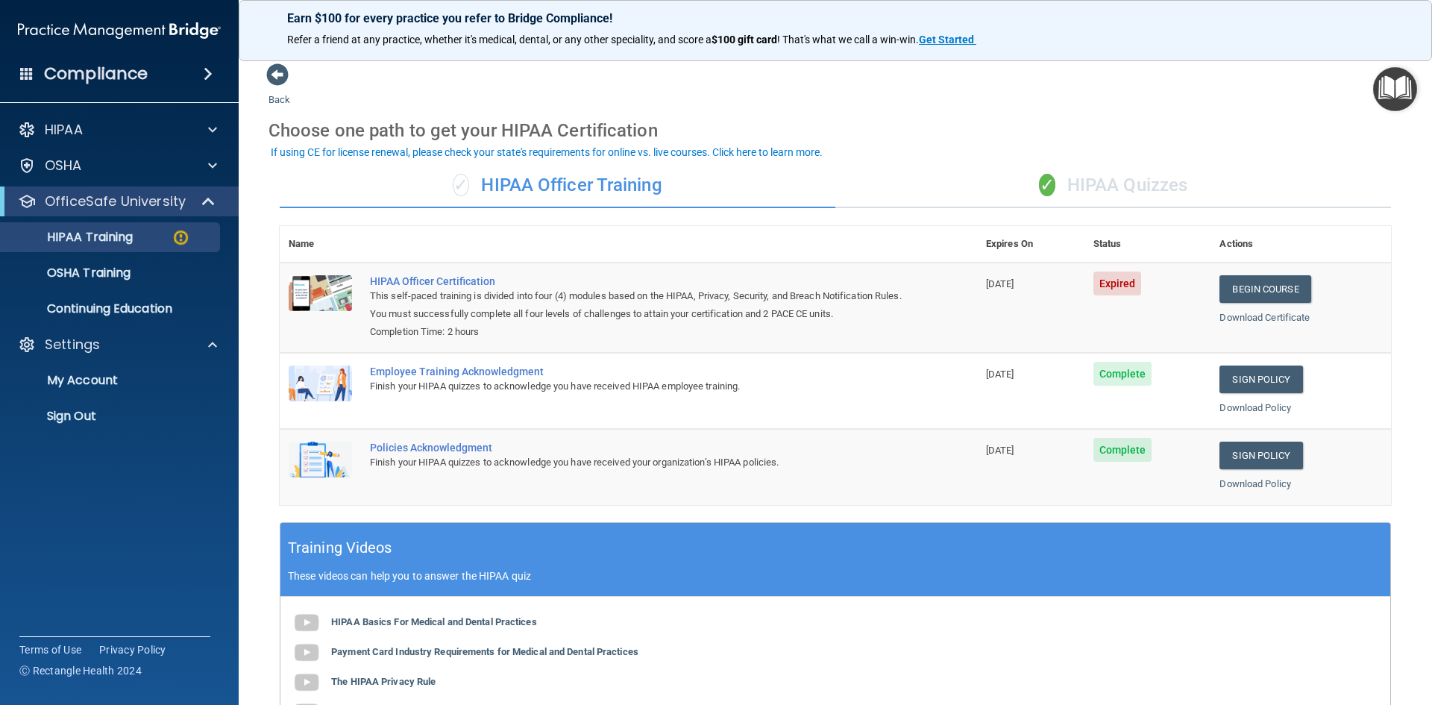
click at [1070, 194] on div "✓ HIPAA Quizzes" at bounding box center [1113, 185] width 556 height 45
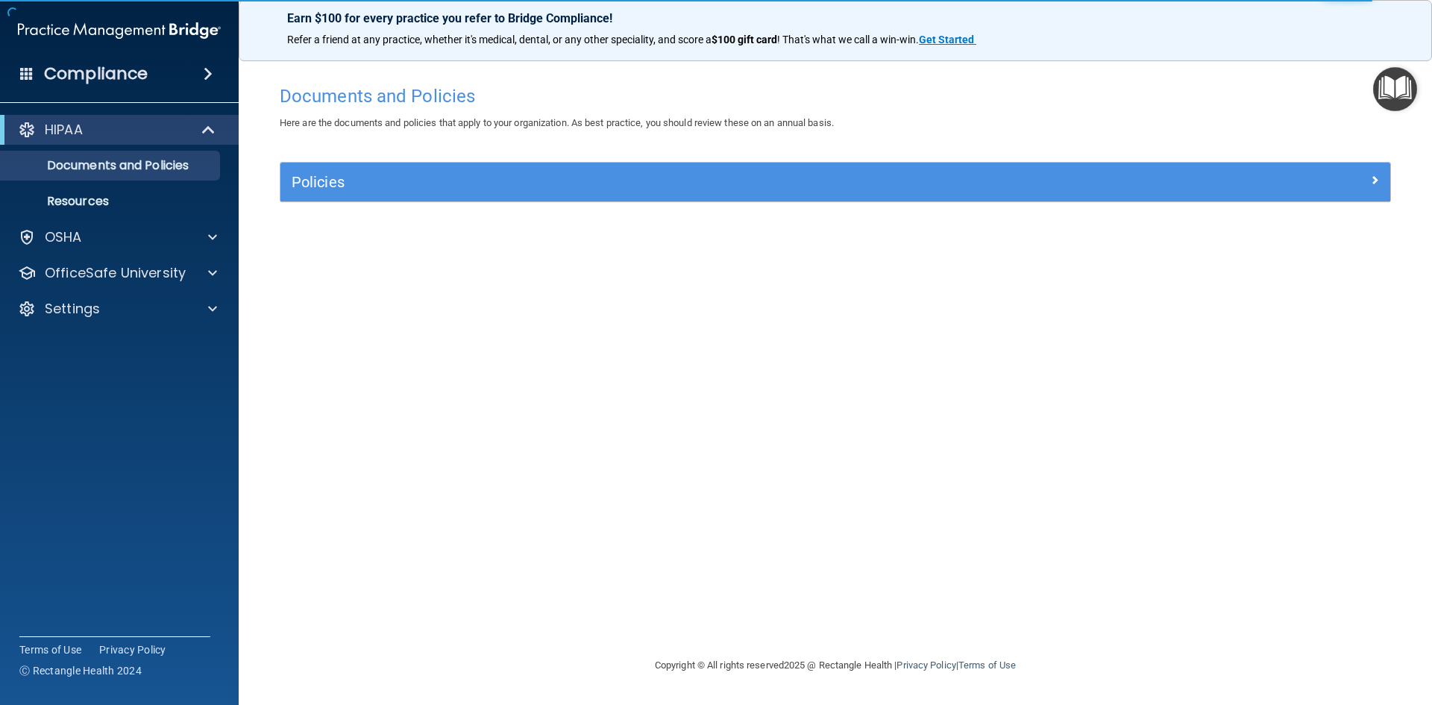
click at [51, 78] on h4 "Compliance" at bounding box center [96, 73] width 104 height 21
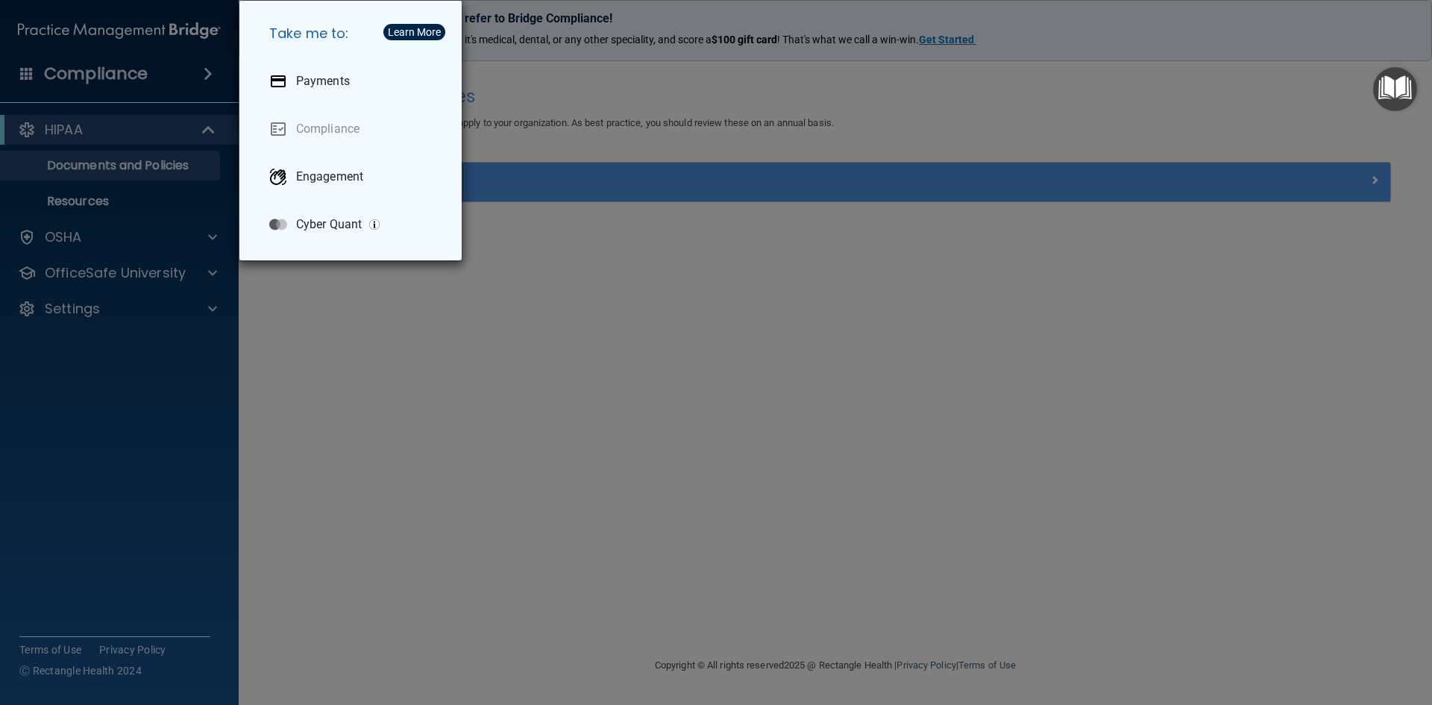
click at [1215, 18] on div "Take me to: Payments Compliance Engagement Cyber Quant" at bounding box center [716, 352] width 1432 height 705
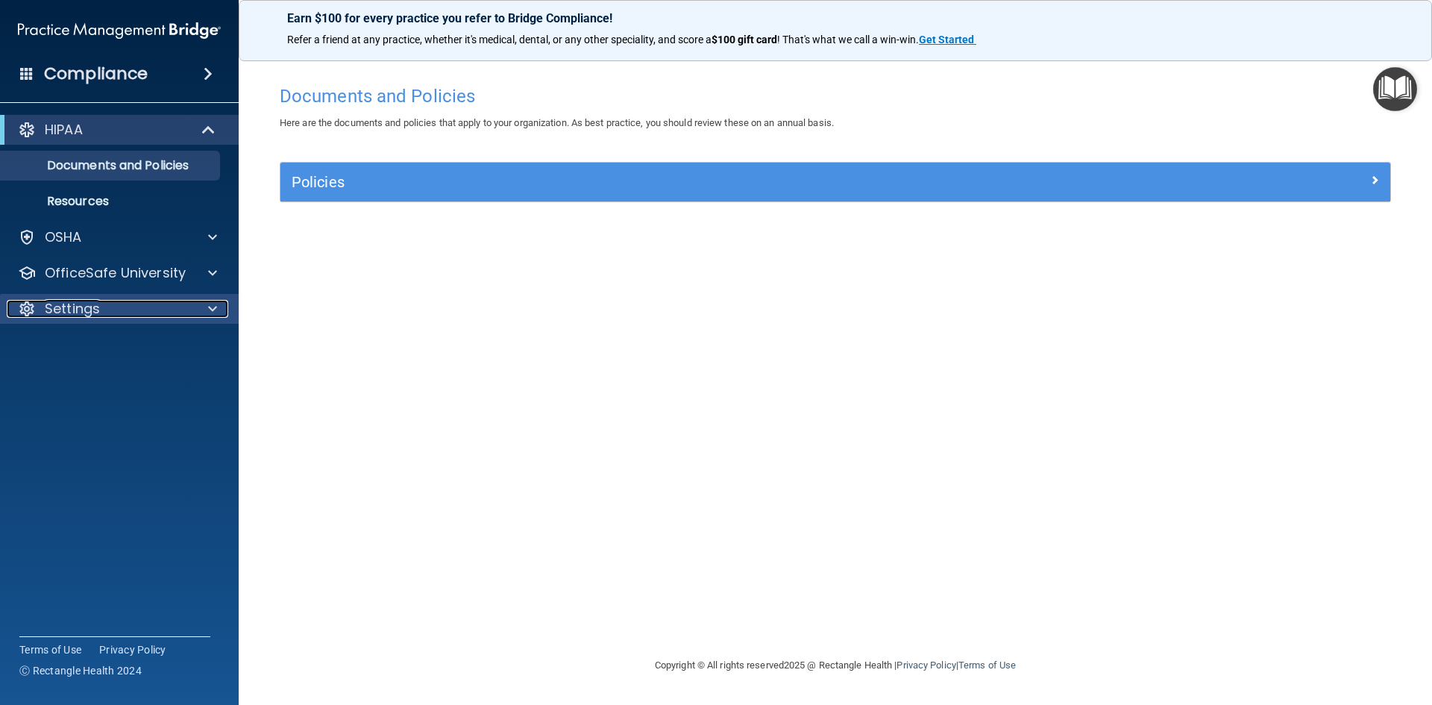
click at [109, 317] on div "Settings" at bounding box center [99, 309] width 185 height 18
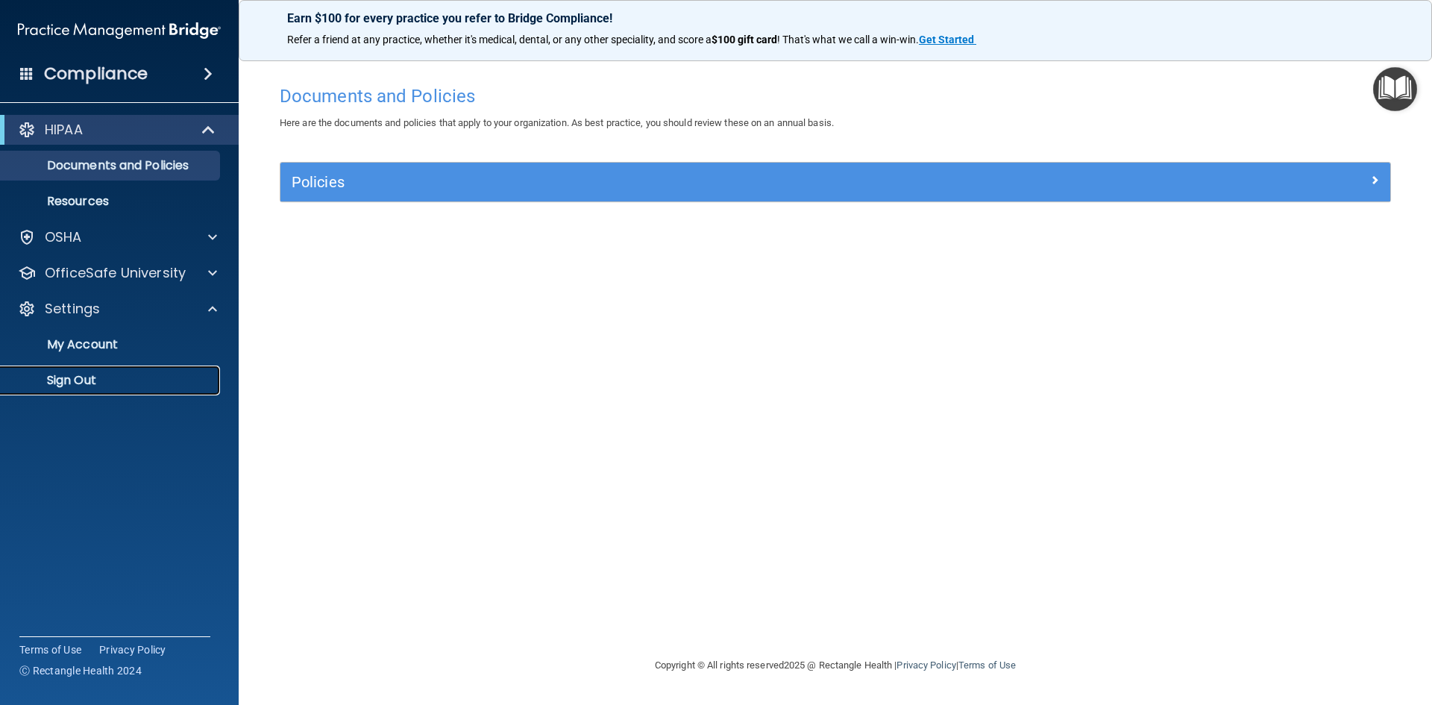
click at [78, 377] on p "Sign Out" at bounding box center [112, 380] width 204 height 15
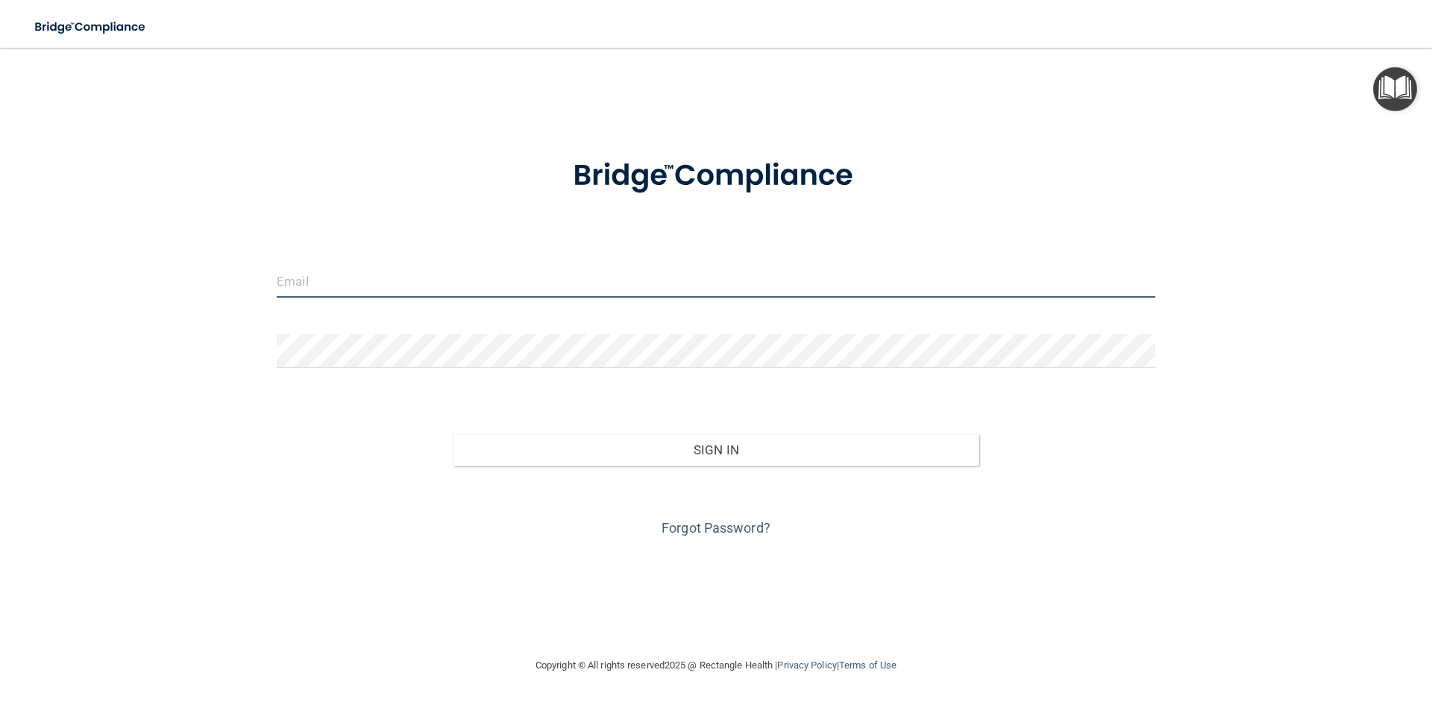
type input "[EMAIL_ADDRESS][DOMAIN_NAME]"
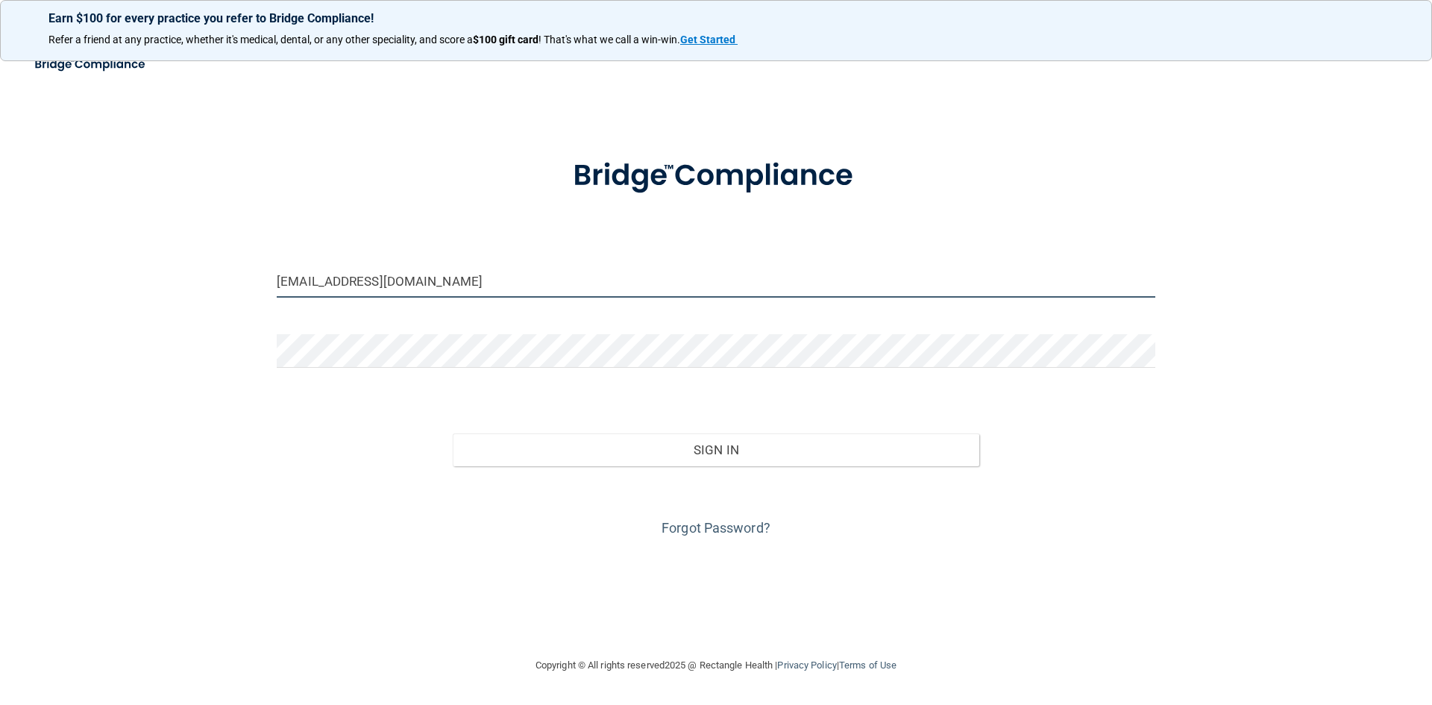
drag, startPoint x: 532, startPoint y: 283, endPoint x: 111, endPoint y: 233, distance: 424.3
click at [111, 233] on div "madisong733@gmail.com Invalid email/password. You don't have permission to acce…" at bounding box center [716, 352] width 1372 height 579
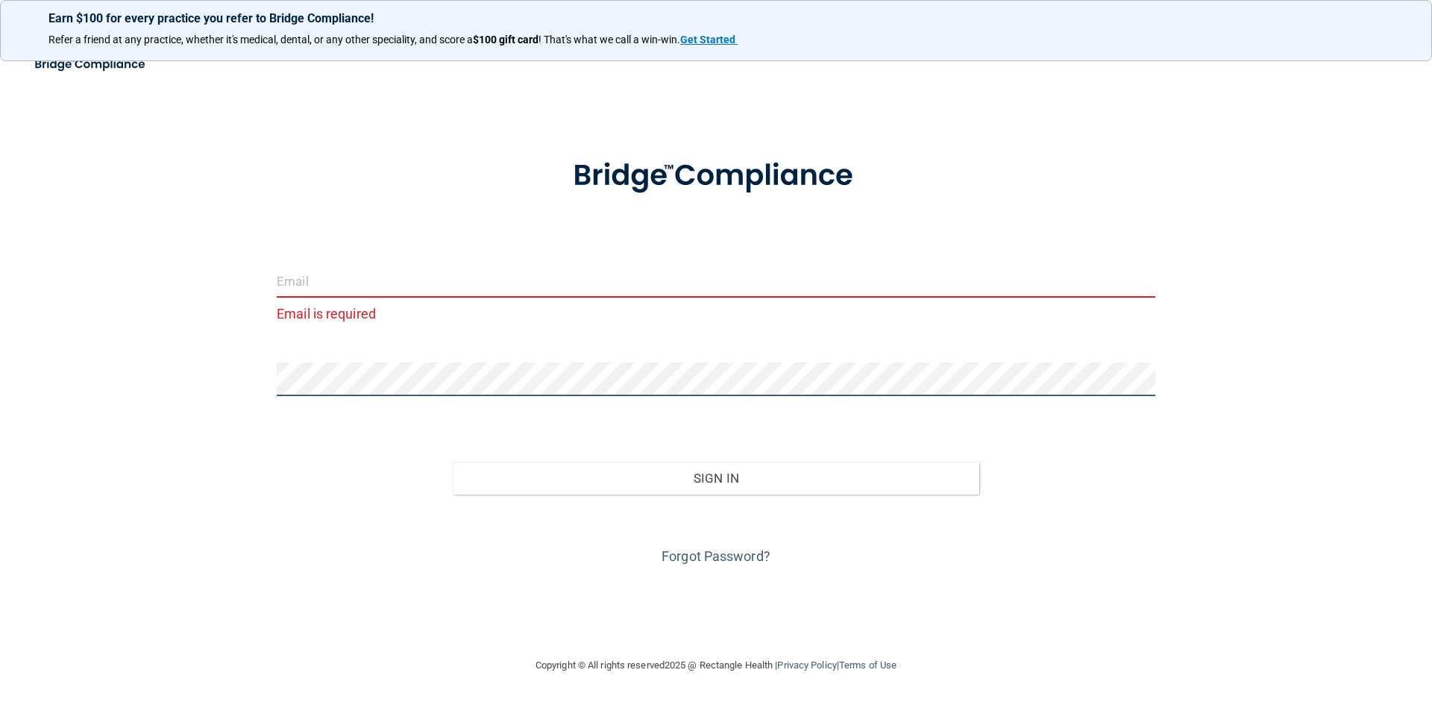
click at [186, 376] on div "Email is required Invalid email/password. You don't have permission to access t…" at bounding box center [716, 352] width 1372 height 579
